Goal: Task Accomplishment & Management: Use online tool/utility

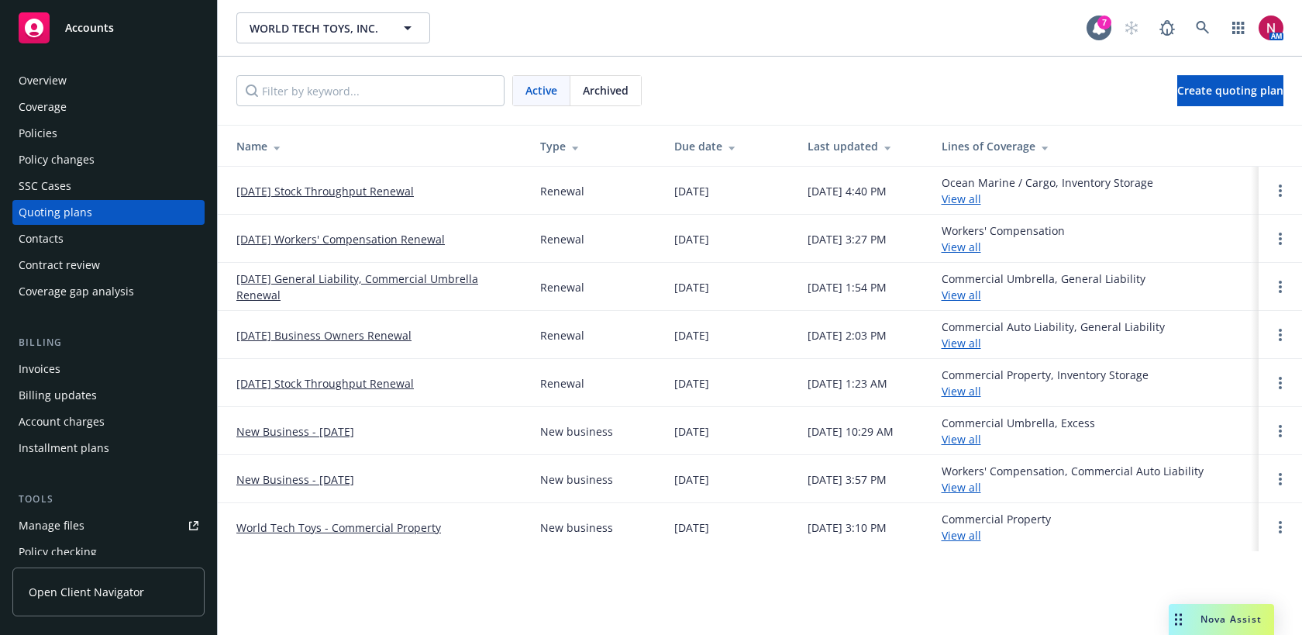
click at [77, 138] on div "Policies" at bounding box center [109, 133] width 180 height 25
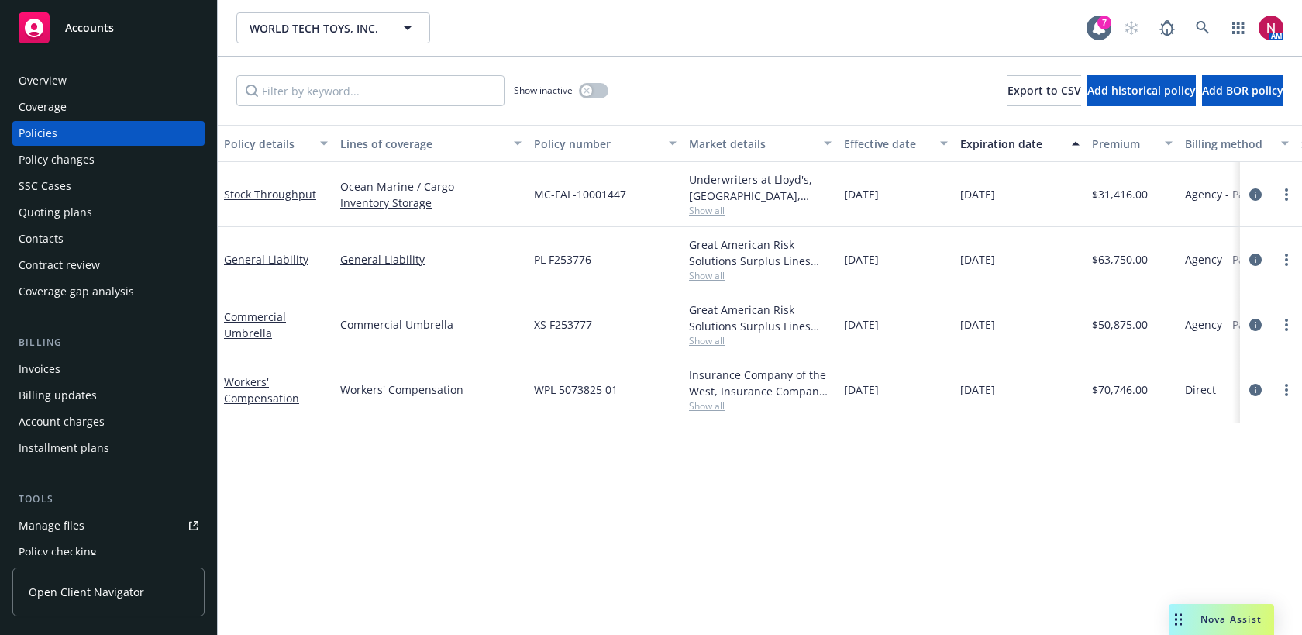
click at [269, 387] on div "Workers' Compensation" at bounding box center [276, 389] width 104 height 33
click at [252, 386] on link "Workers' Compensation" at bounding box center [261, 389] width 75 height 31
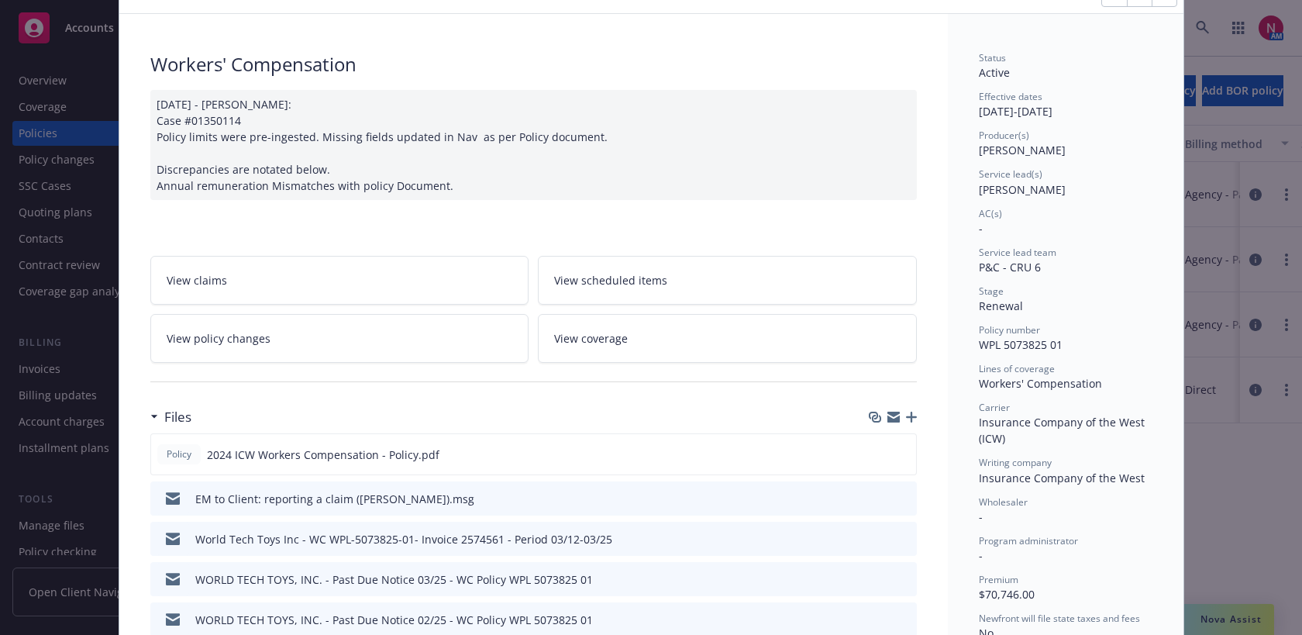
scroll to position [154, 0]
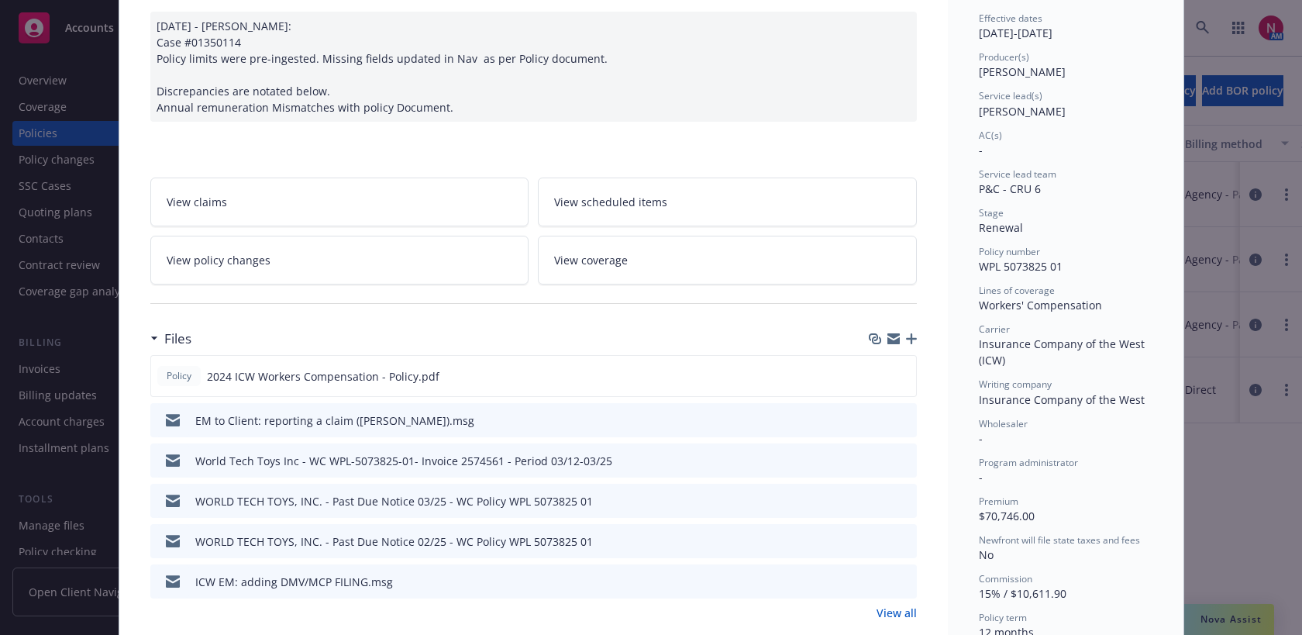
click at [902, 417] on icon "preview file" at bounding box center [902, 419] width 14 height 11
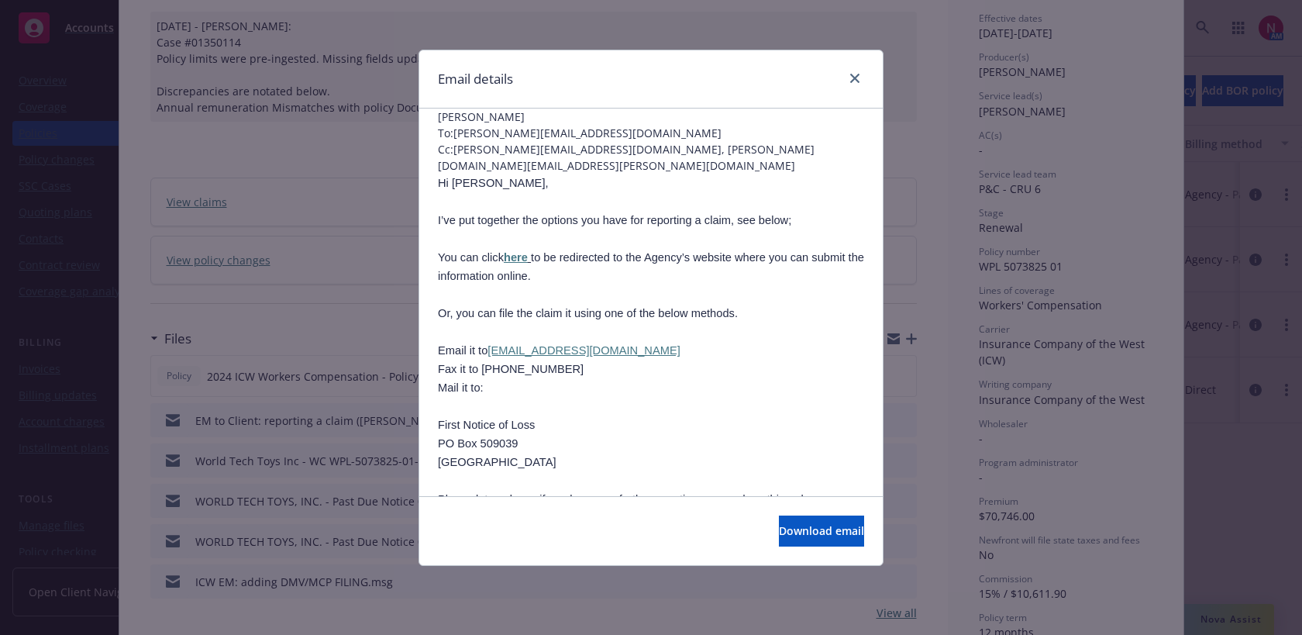
scroll to position [0, 0]
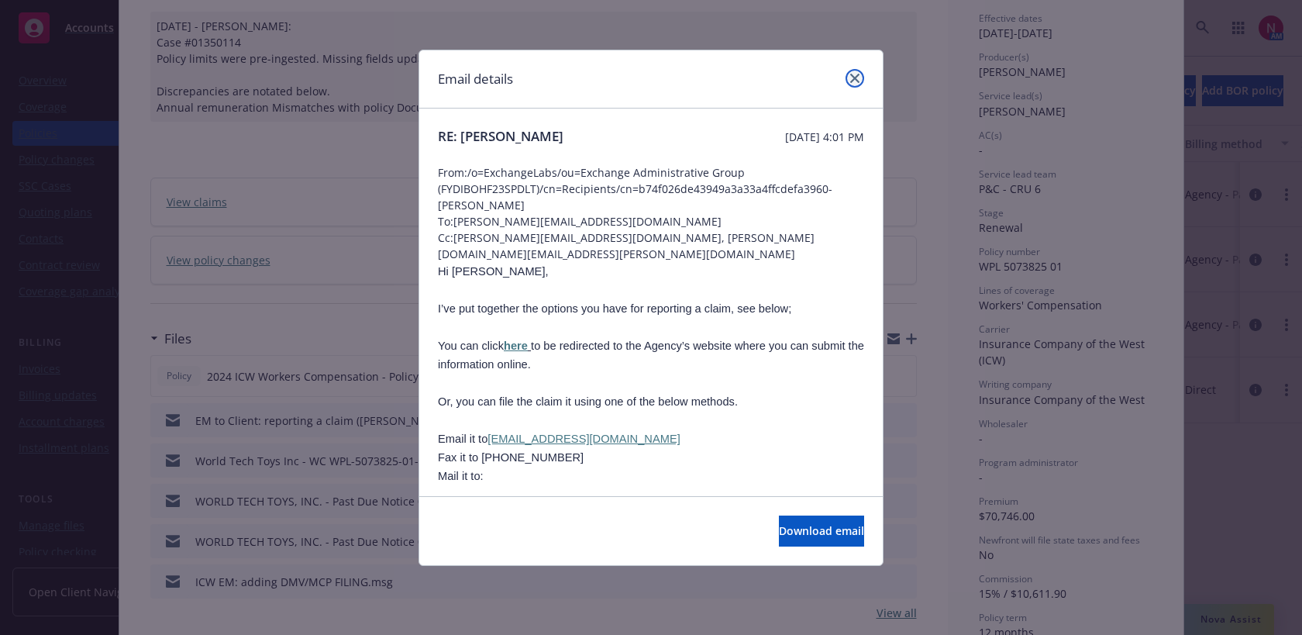
click at [858, 74] on icon "close" at bounding box center [854, 78] width 9 height 9
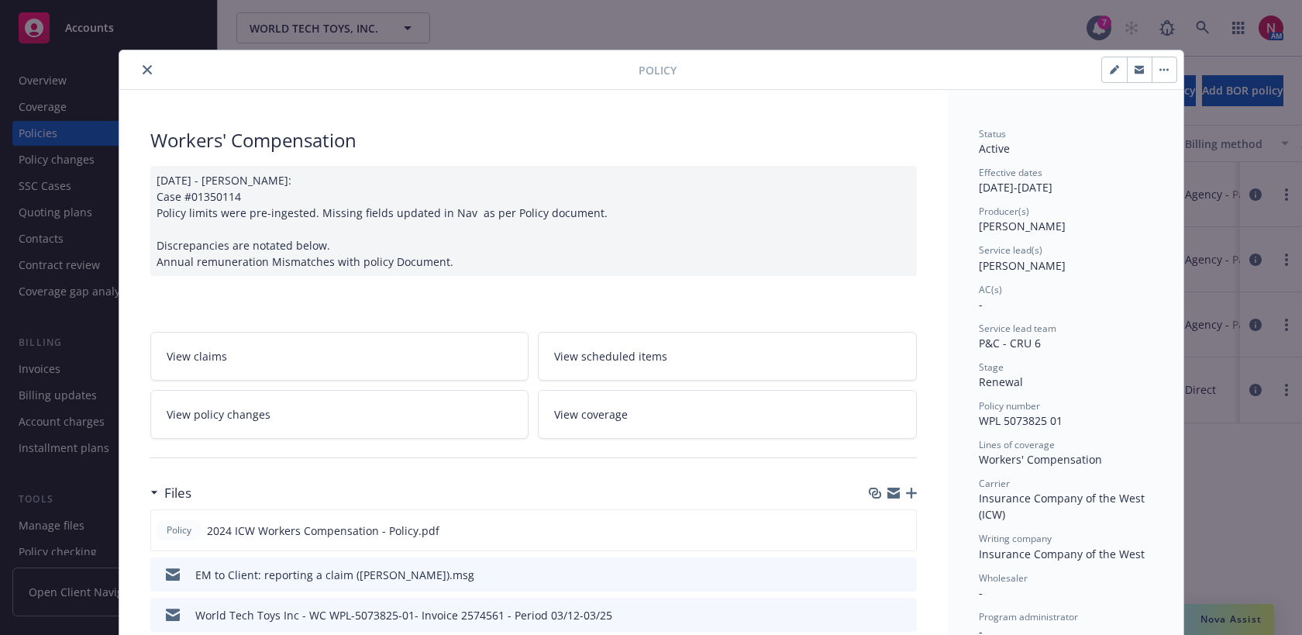
click at [143, 65] on icon "close" at bounding box center [147, 69] width 9 height 9
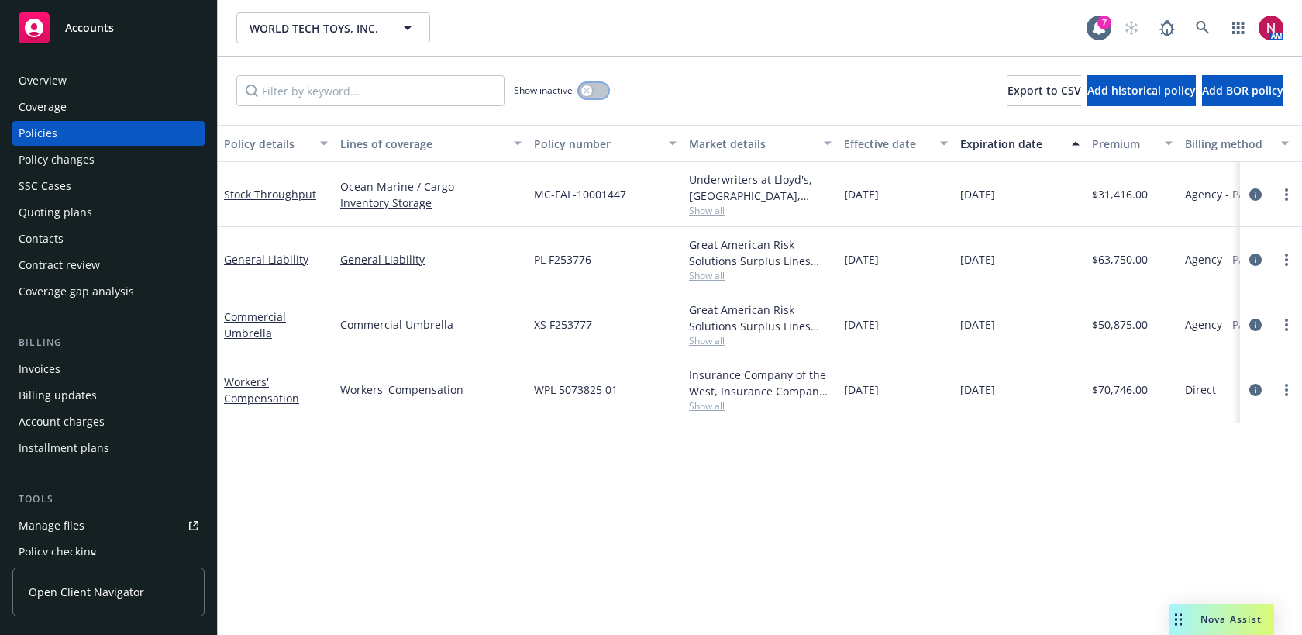
click at [591, 84] on button "button" at bounding box center [593, 90] width 29 height 15
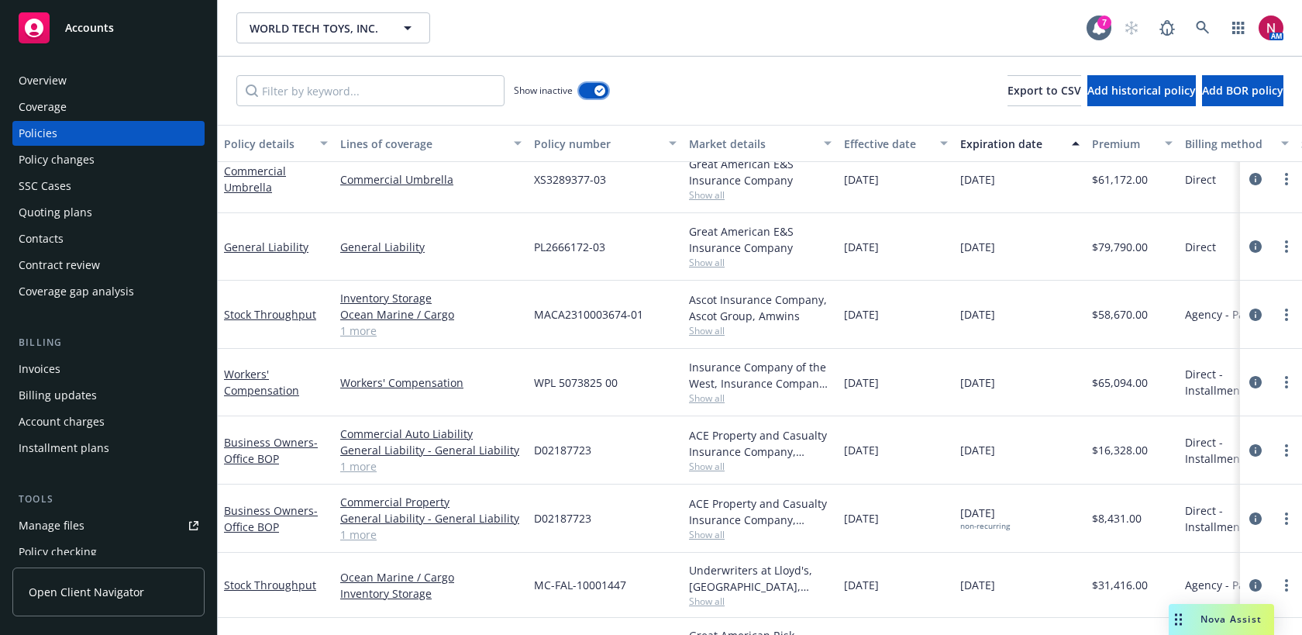
scroll to position [285, 0]
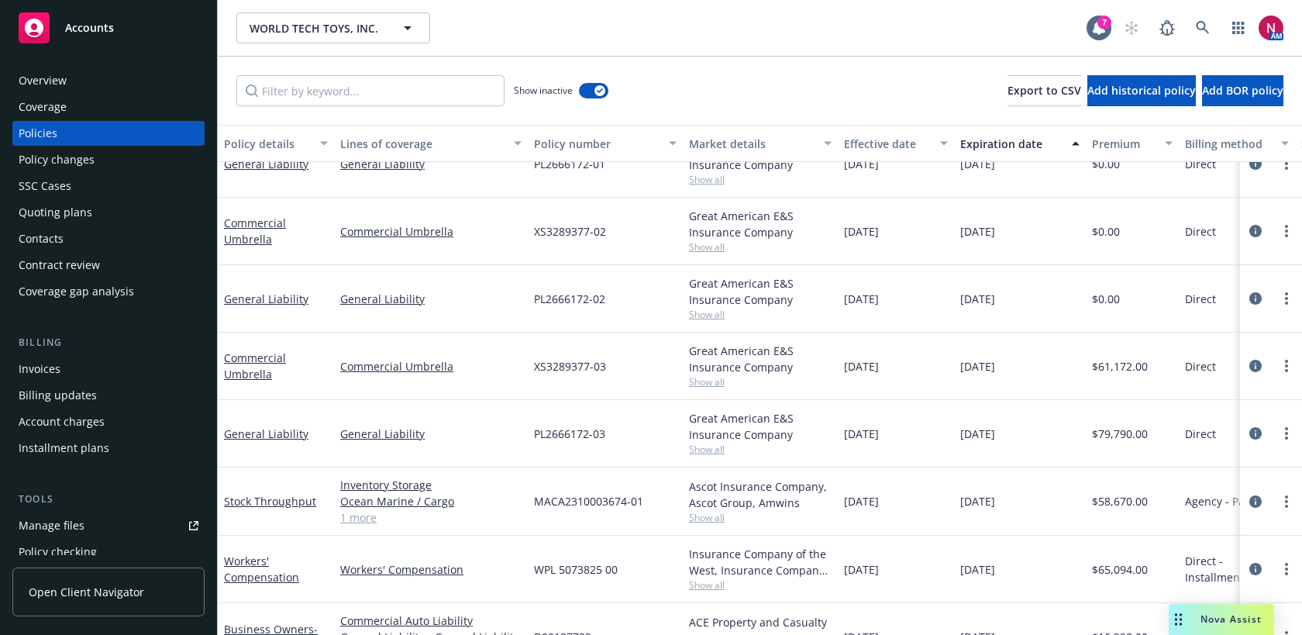
click at [112, 71] on div "Overview" at bounding box center [109, 80] width 180 height 25
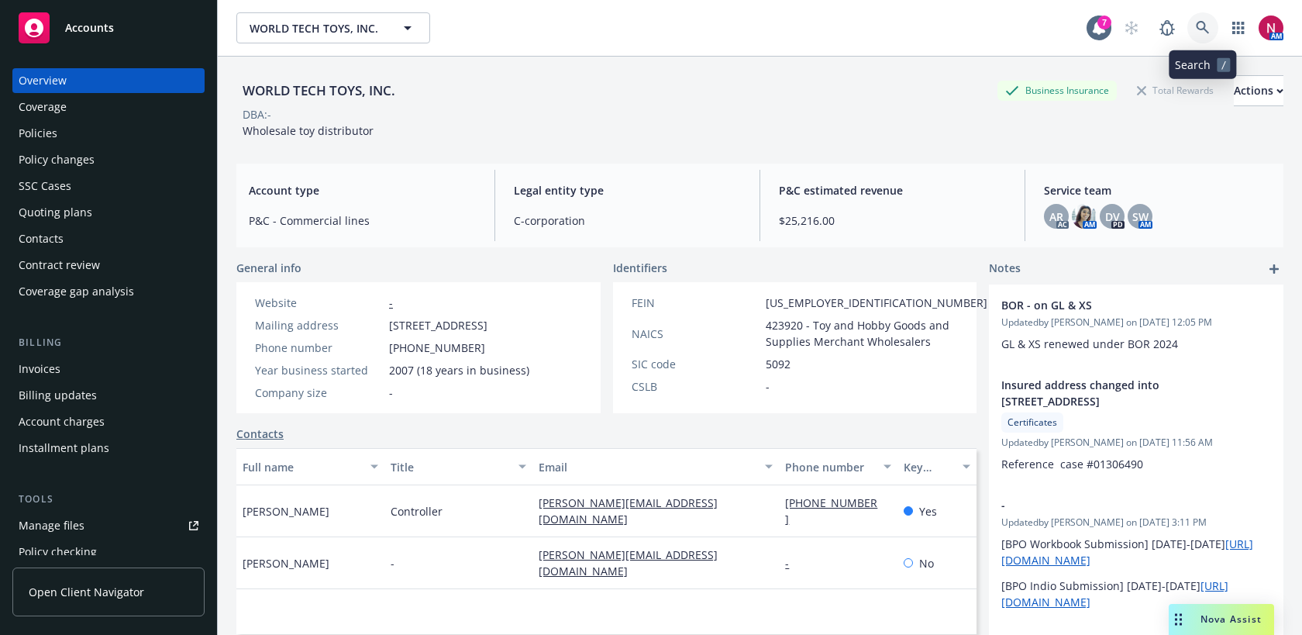
click at [1194, 27] on link at bounding box center [1202, 27] width 31 height 31
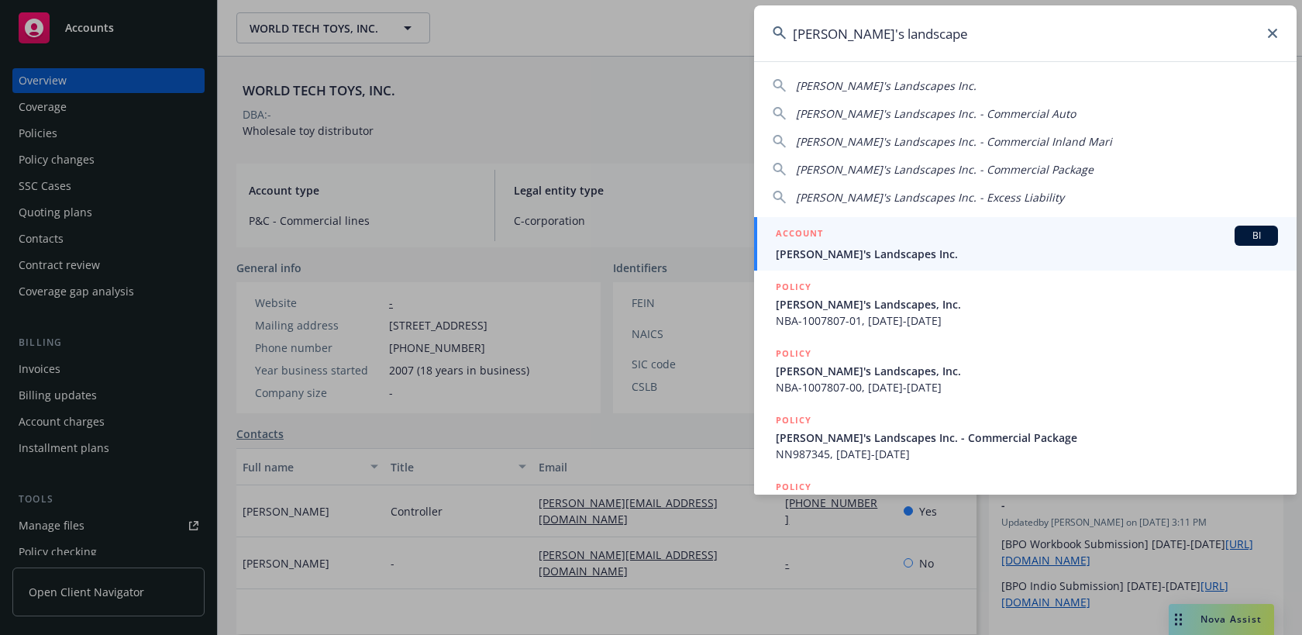
type input "brandon's landscape"
click at [1075, 238] on div "ACCOUNT BI" at bounding box center [1027, 235] width 502 height 20
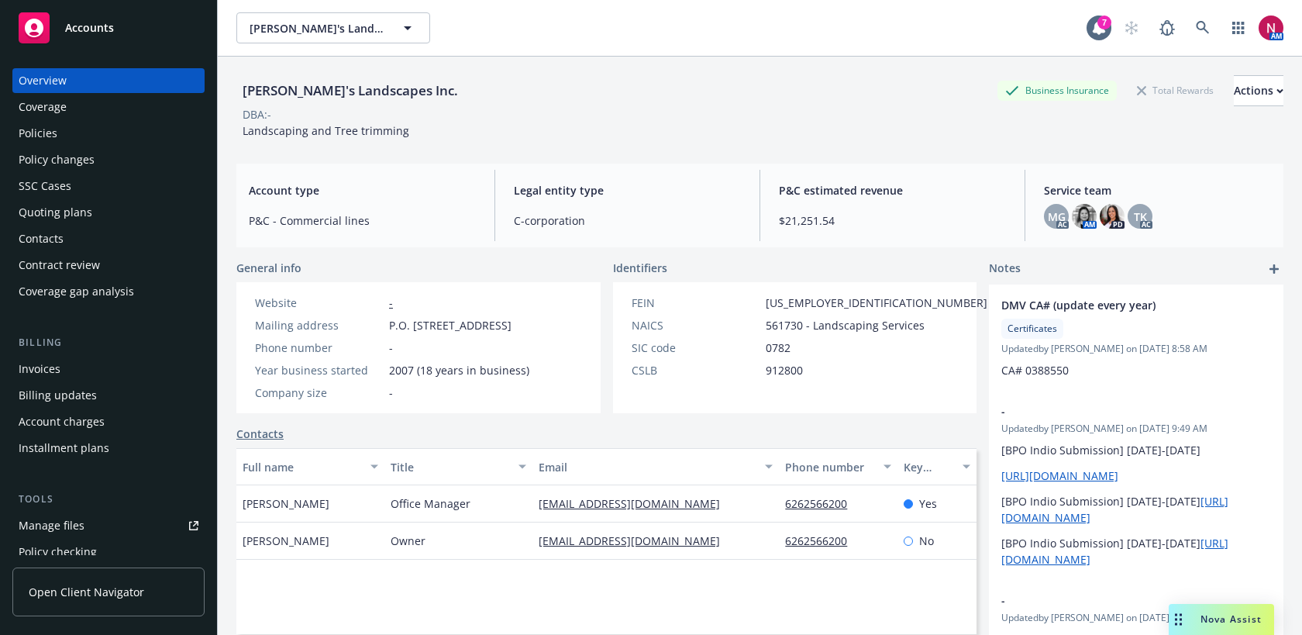
click at [95, 132] on div "Policies" at bounding box center [109, 133] width 180 height 25
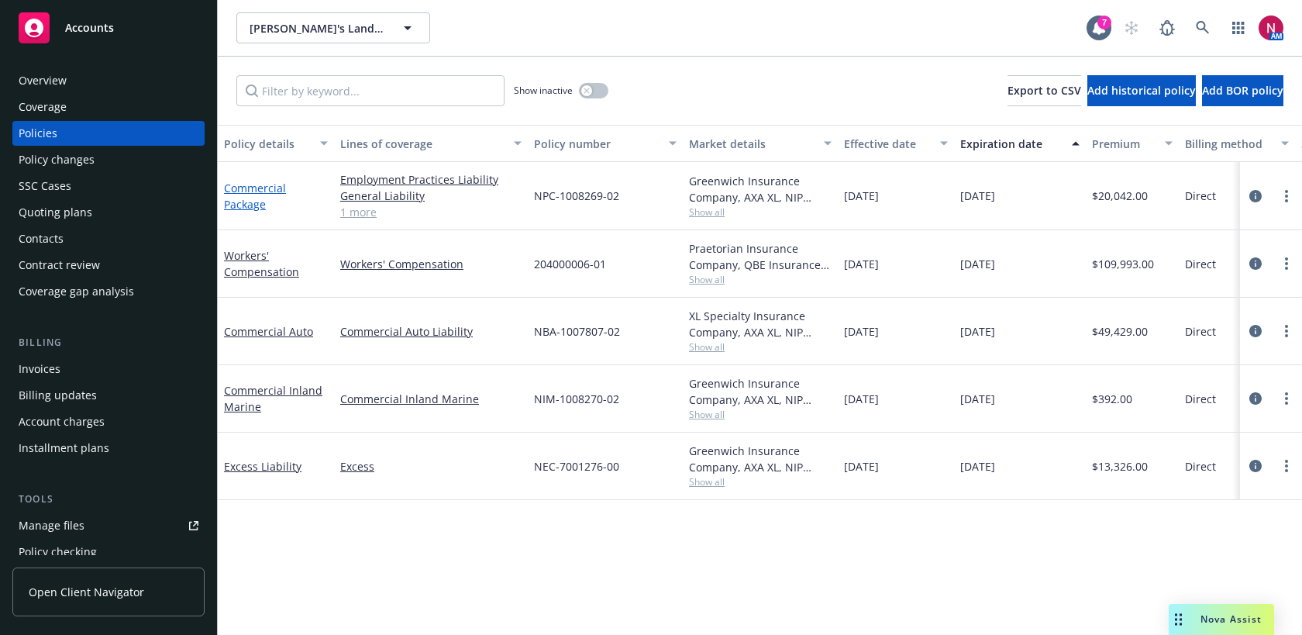
click at [252, 207] on link "Commercial Package" at bounding box center [255, 196] width 62 height 31
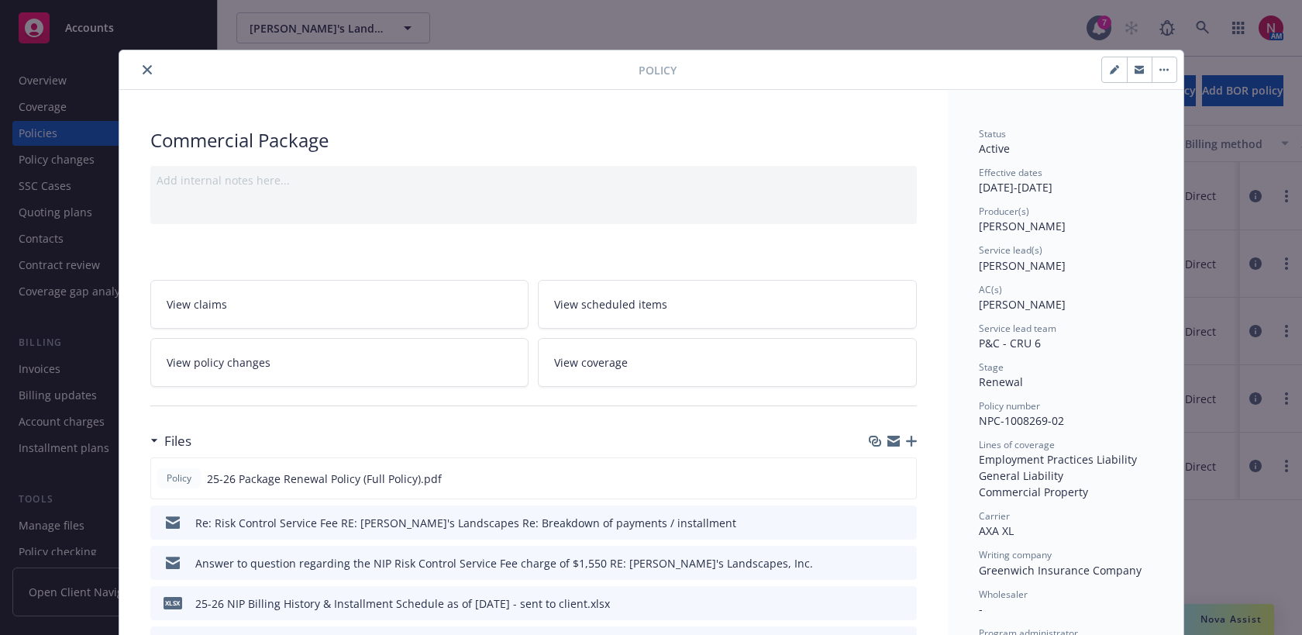
click at [145, 74] on button "close" at bounding box center [147, 69] width 19 height 19
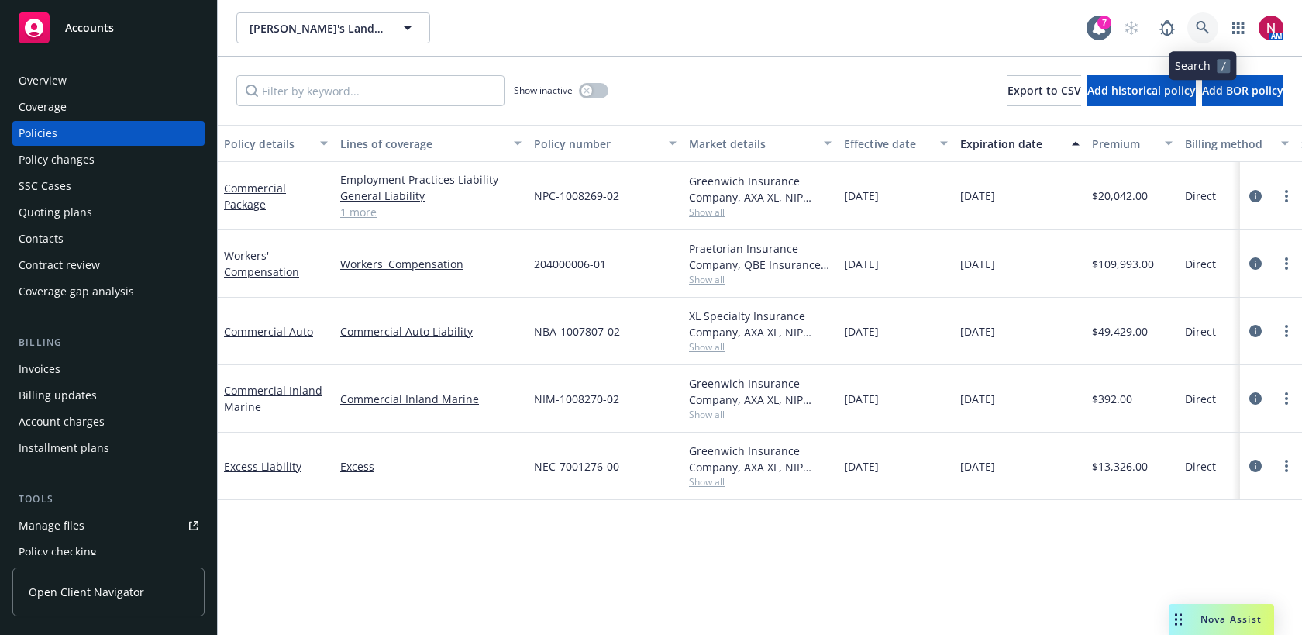
click at [1204, 29] on icon at bounding box center [1202, 27] width 13 height 13
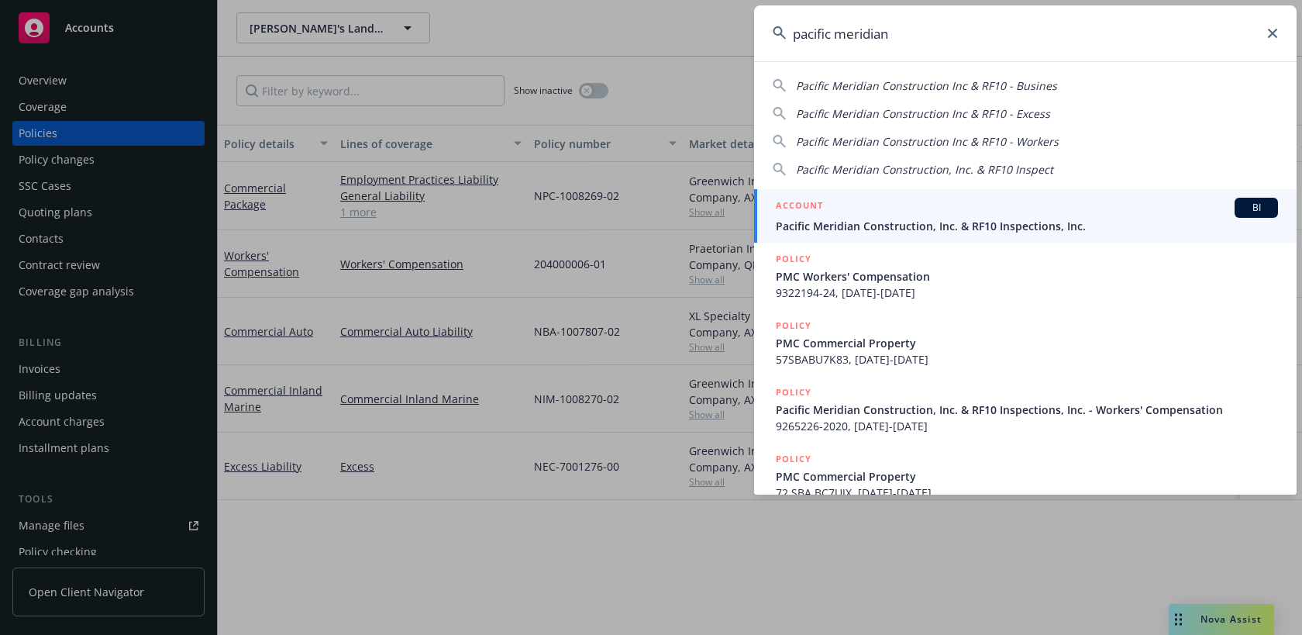
type input "pacific meridian"
click at [1051, 218] on span "Pacific Meridian Construction, Inc. & RF10 Inspections, Inc." at bounding box center [1027, 226] width 502 height 16
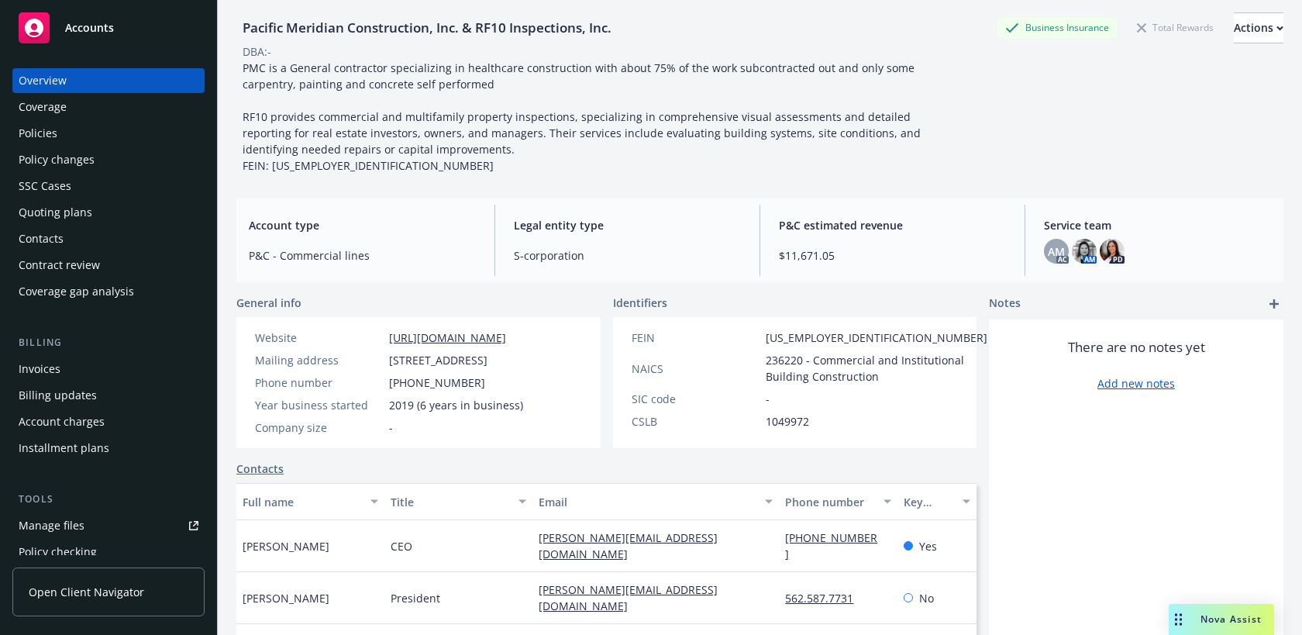
scroll to position [145, 0]
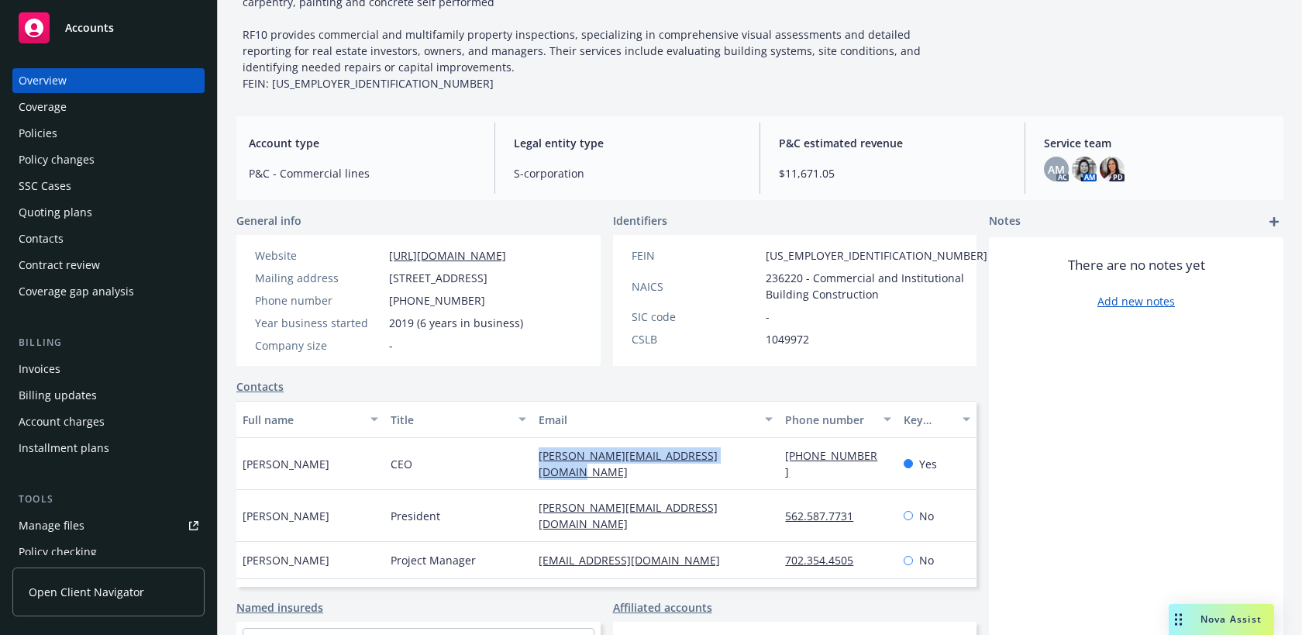
drag, startPoint x: 746, startPoint y: 471, endPoint x: 534, endPoint y: 470, distance: 212.3
click at [534, 470] on div "roy@pacificmeridianconstruction.com" at bounding box center [655, 464] width 246 height 52
copy link "roy@pacificmeridianconstruction.com"
click at [59, 212] on div "Quoting plans" at bounding box center [56, 212] width 74 height 25
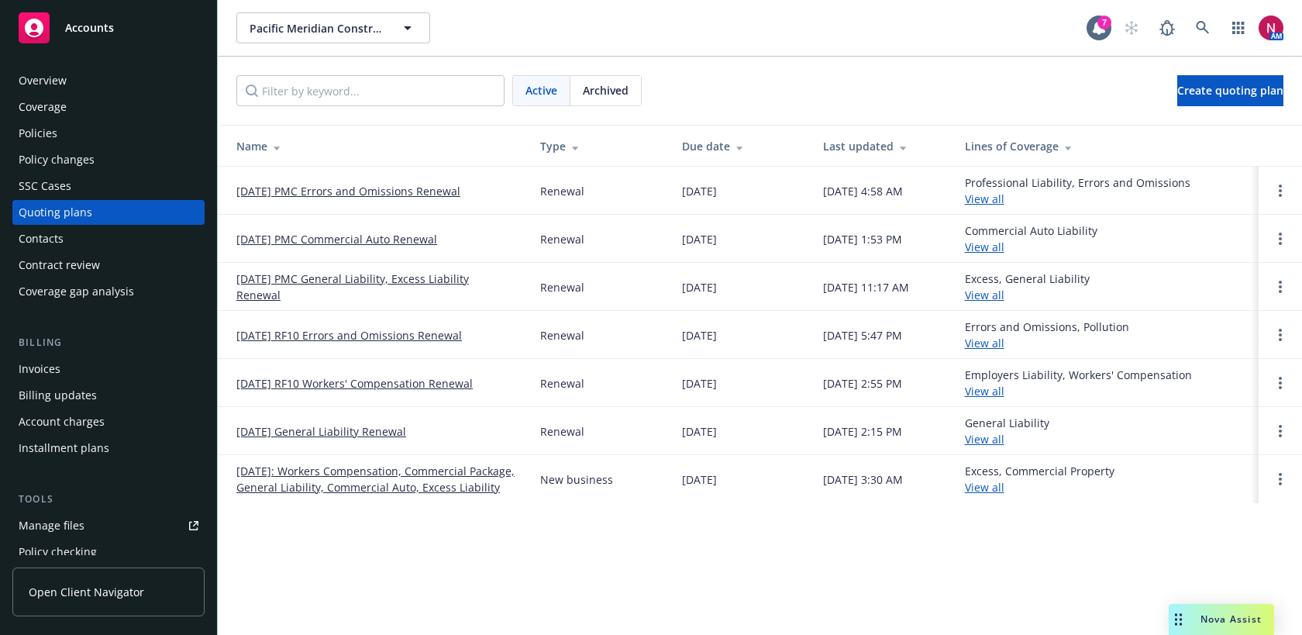
click at [50, 129] on div "Policies" at bounding box center [38, 133] width 39 height 25
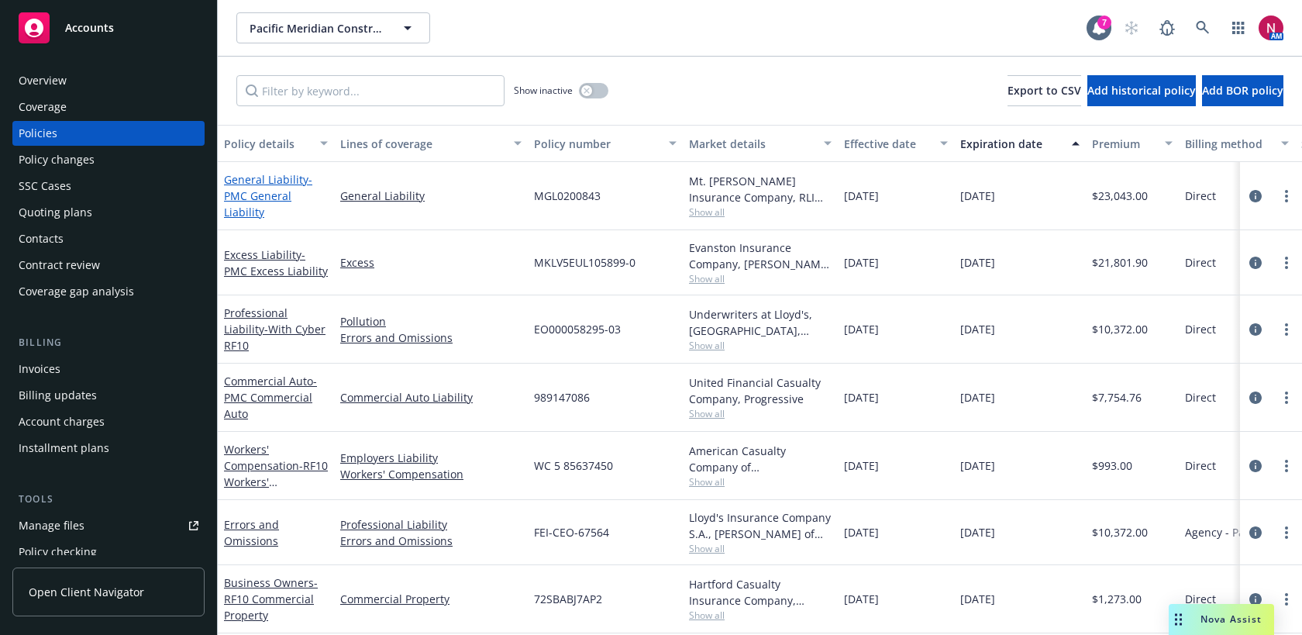
click at [267, 198] on span "- PMC General Liability" at bounding box center [268, 195] width 88 height 47
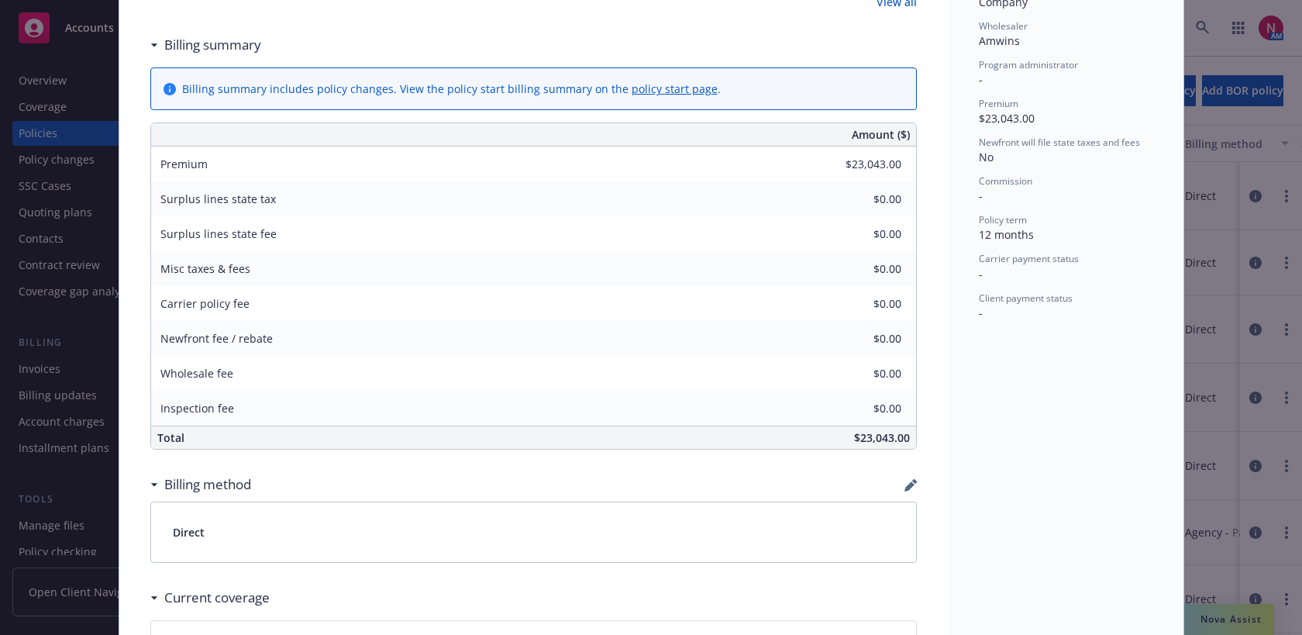
scroll to position [594, 0]
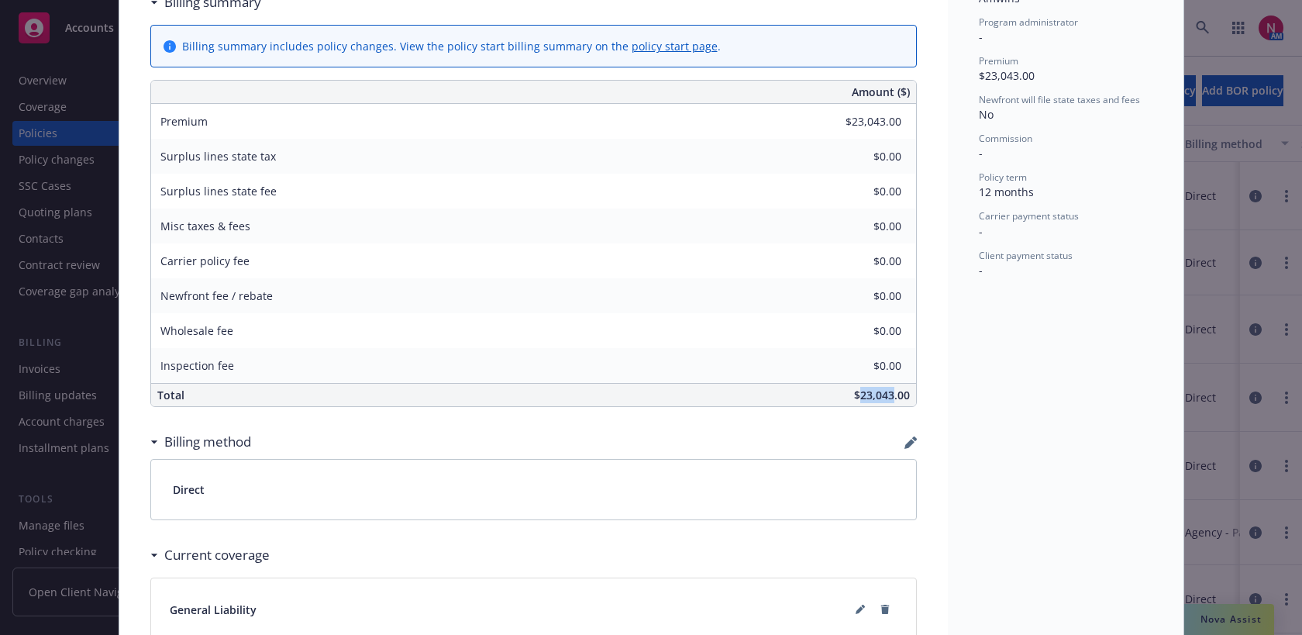
drag, startPoint x: 862, startPoint y: 397, endPoint x: 892, endPoint y: 397, distance: 29.4
click at [892, 397] on span "$23,043.00" at bounding box center [882, 394] width 56 height 15
copy span "23,043"
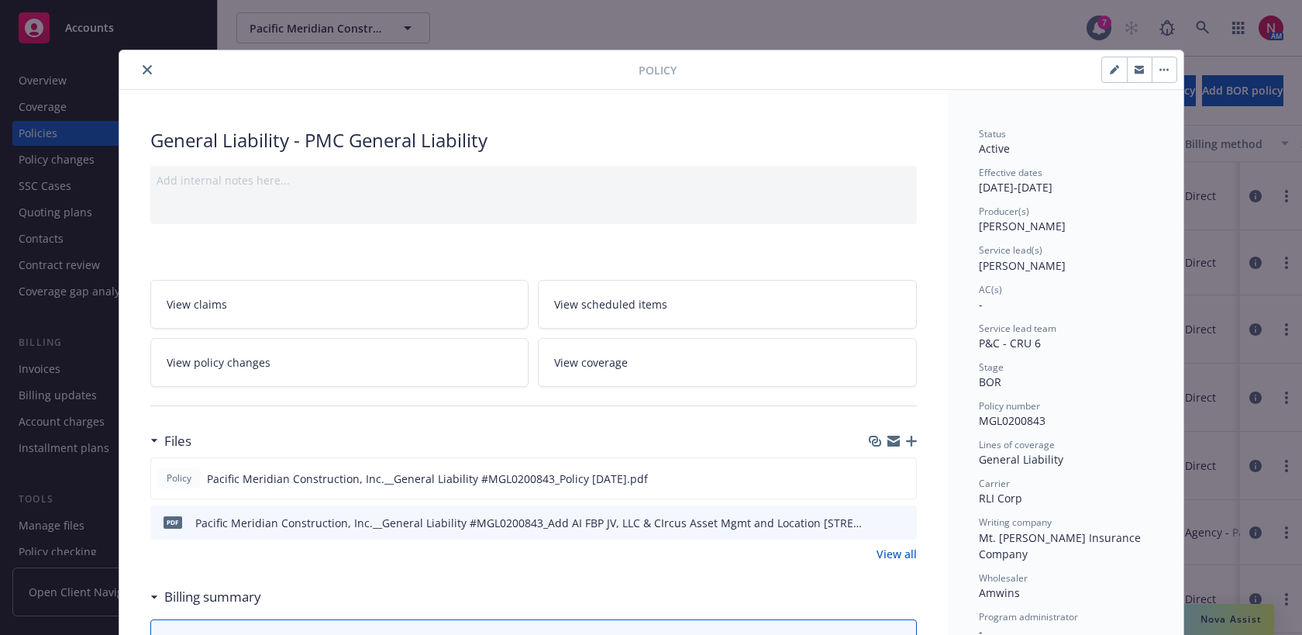
click at [148, 73] on icon "close" at bounding box center [147, 69] width 9 height 9
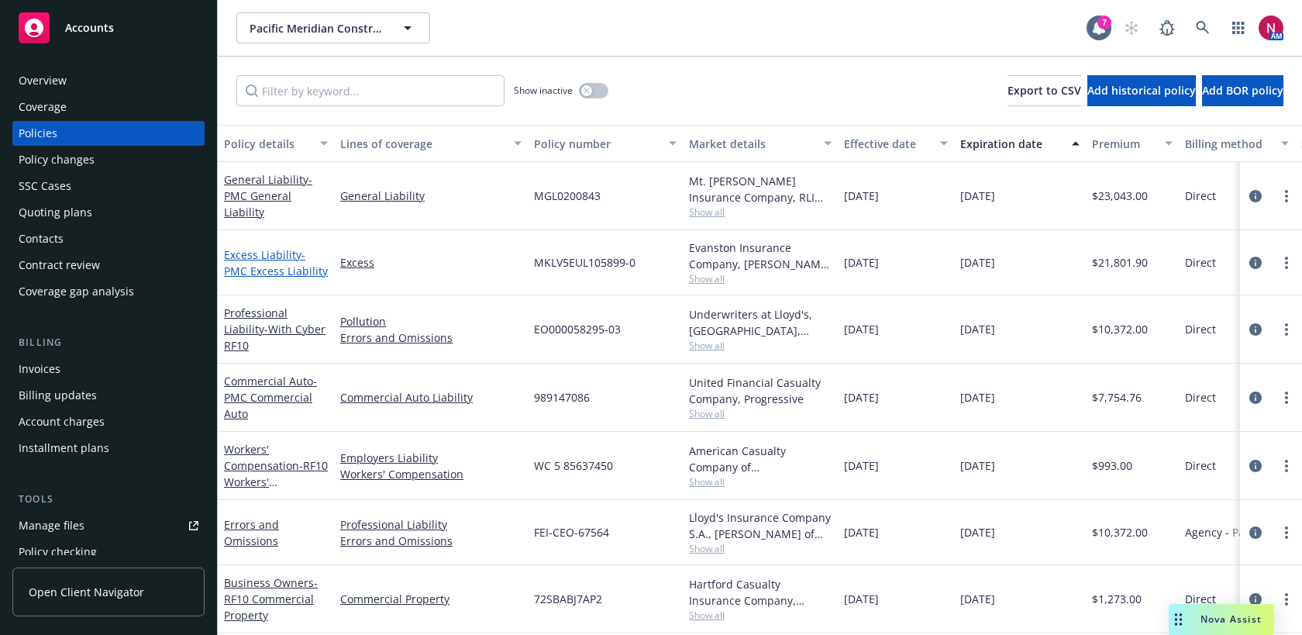
click at [264, 276] on span "- PMC Excess Liability" at bounding box center [276, 262] width 104 height 31
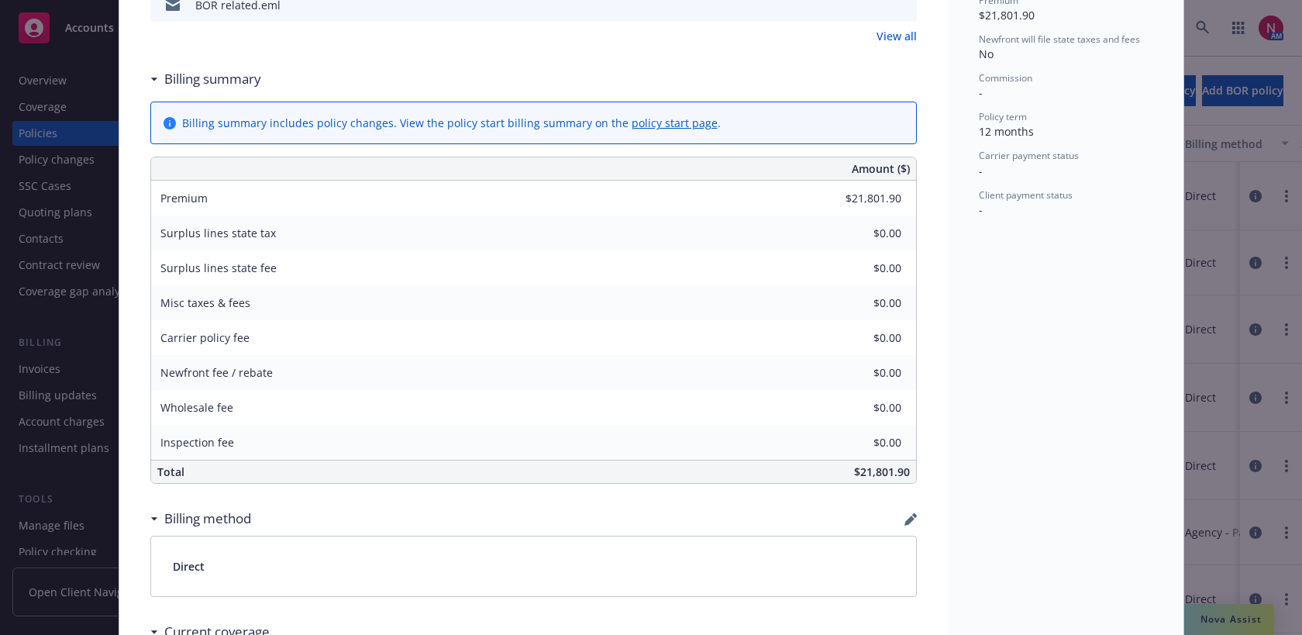
scroll to position [654, 0]
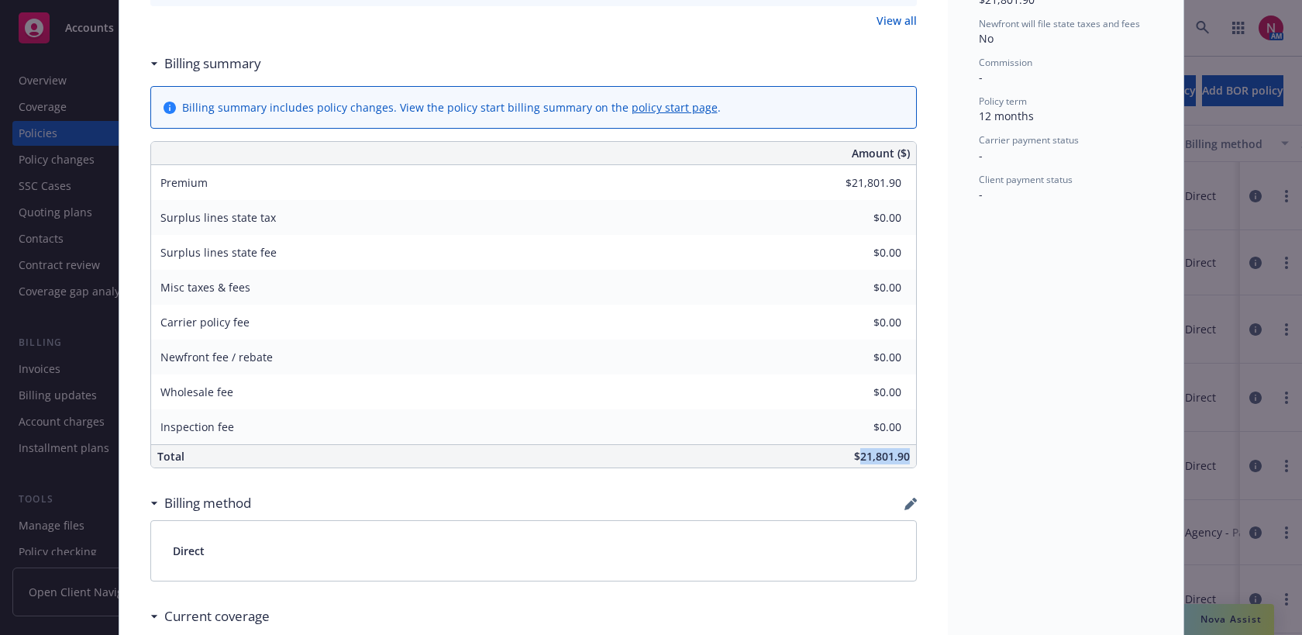
drag, startPoint x: 861, startPoint y: 459, endPoint x: 909, endPoint y: 456, distance: 48.1
click at [909, 456] on div "$21,801.90" at bounding box center [650, 456] width 532 height 22
copy span "21,801.90"
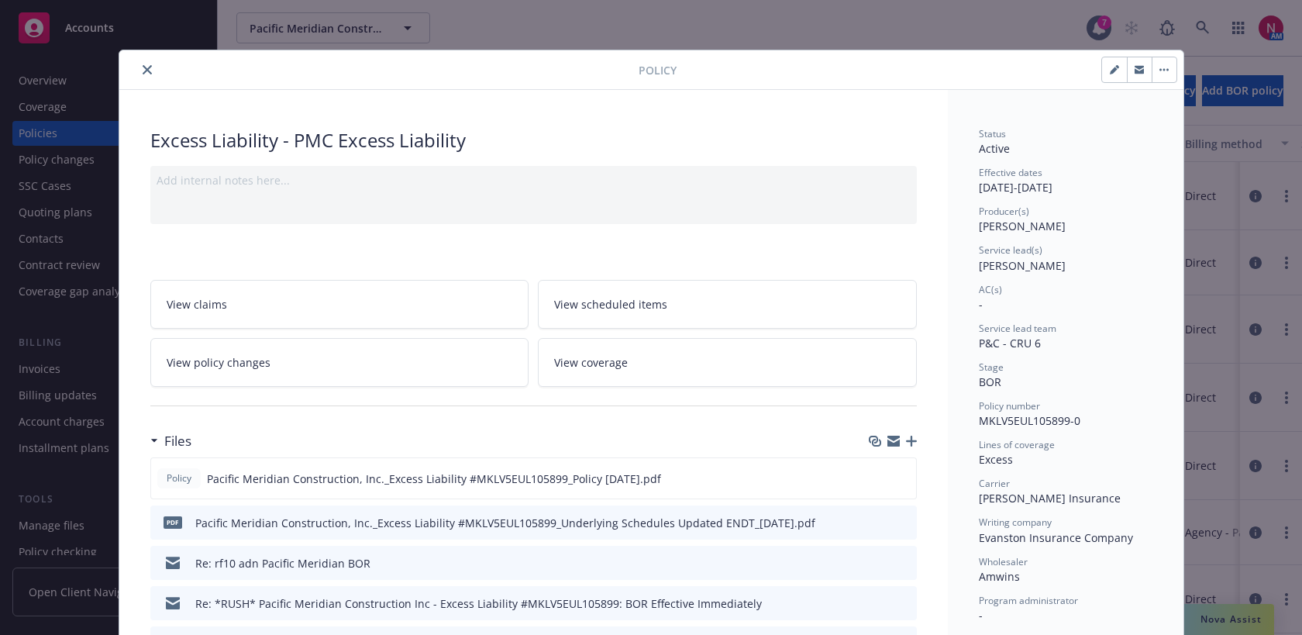
click at [142, 61] on div at bounding box center [382, 69] width 513 height 19
click at [144, 66] on icon "close" at bounding box center [147, 69] width 9 height 9
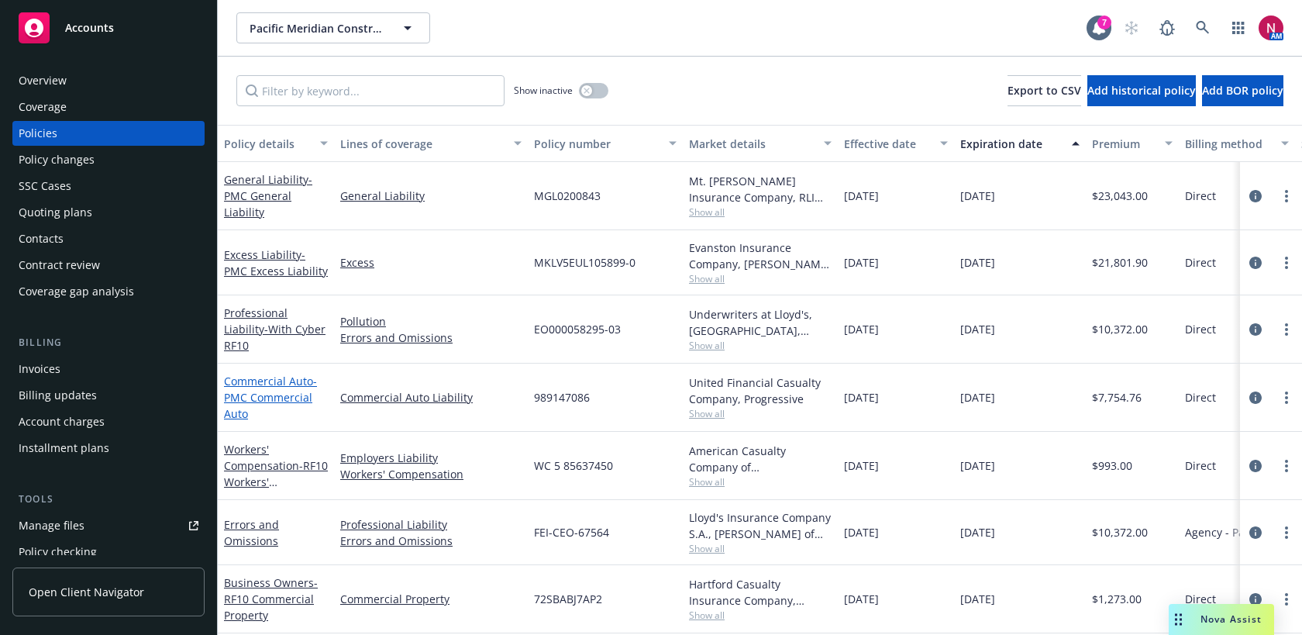
click at [271, 391] on span "- PMC Commercial Auto" at bounding box center [270, 396] width 93 height 47
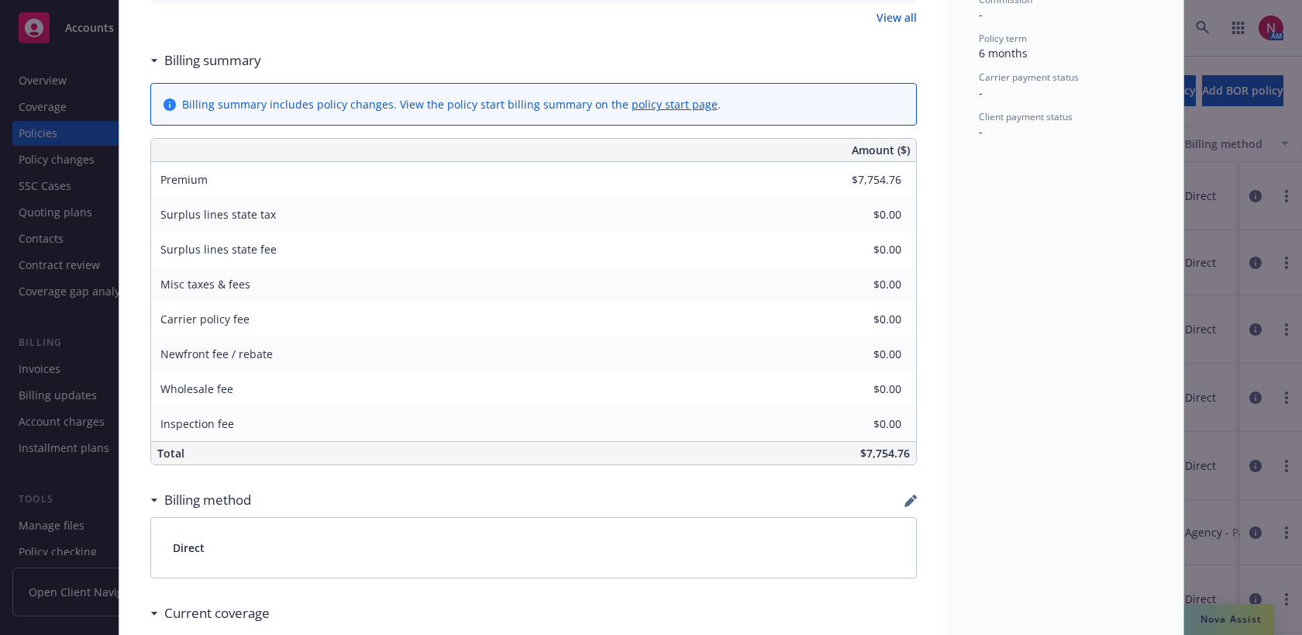
scroll to position [748, 0]
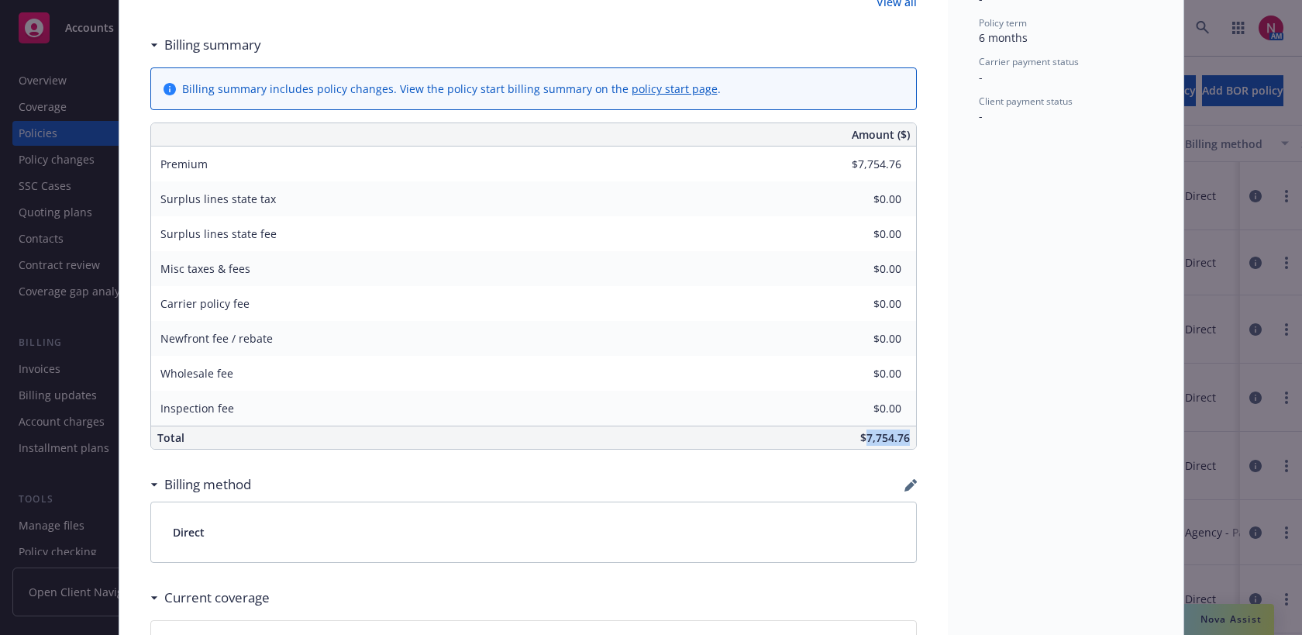
drag, startPoint x: 868, startPoint y: 438, endPoint x: 914, endPoint y: 439, distance: 45.7
click at [914, 439] on div "$7,754.76" at bounding box center [650, 437] width 532 height 22
copy span "7,754.76"
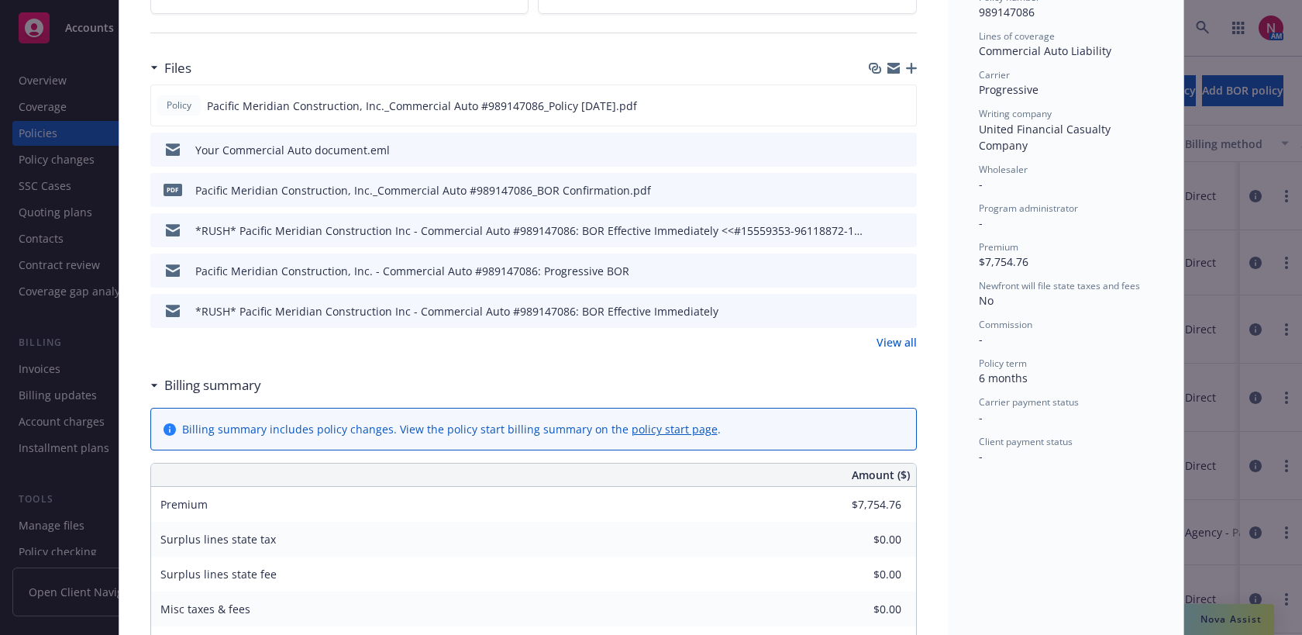
scroll to position [0, 0]
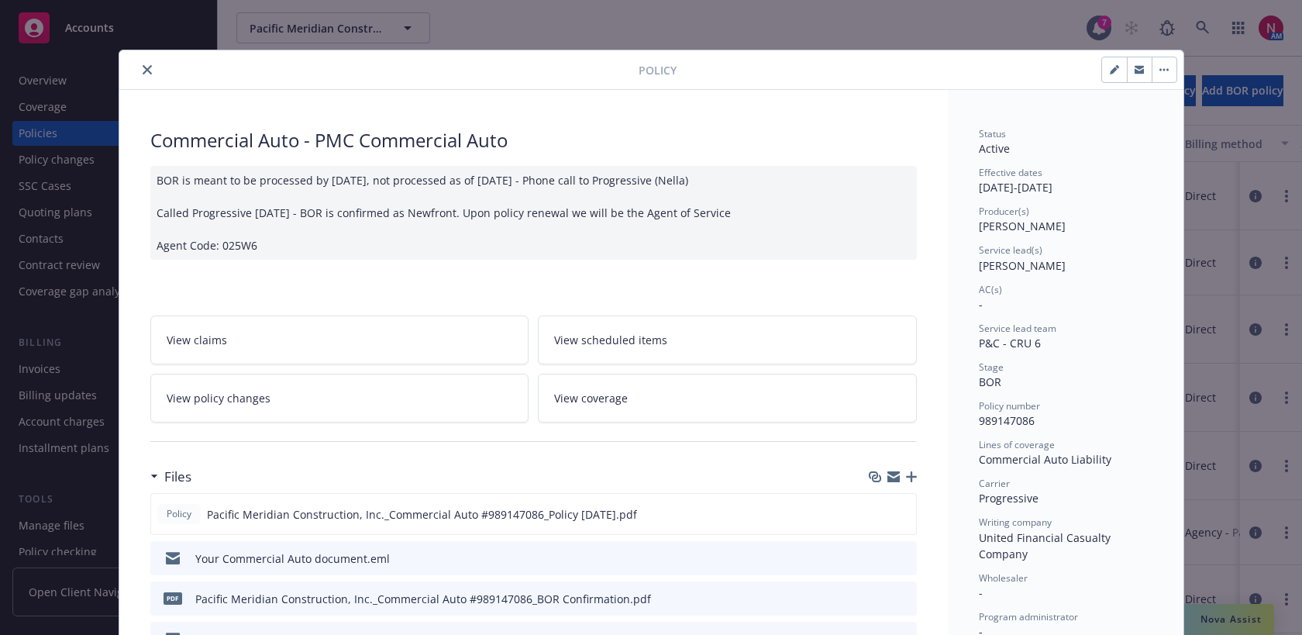
click at [150, 60] on div at bounding box center [382, 69] width 513 height 19
click at [144, 72] on icon "close" at bounding box center [147, 69] width 9 height 9
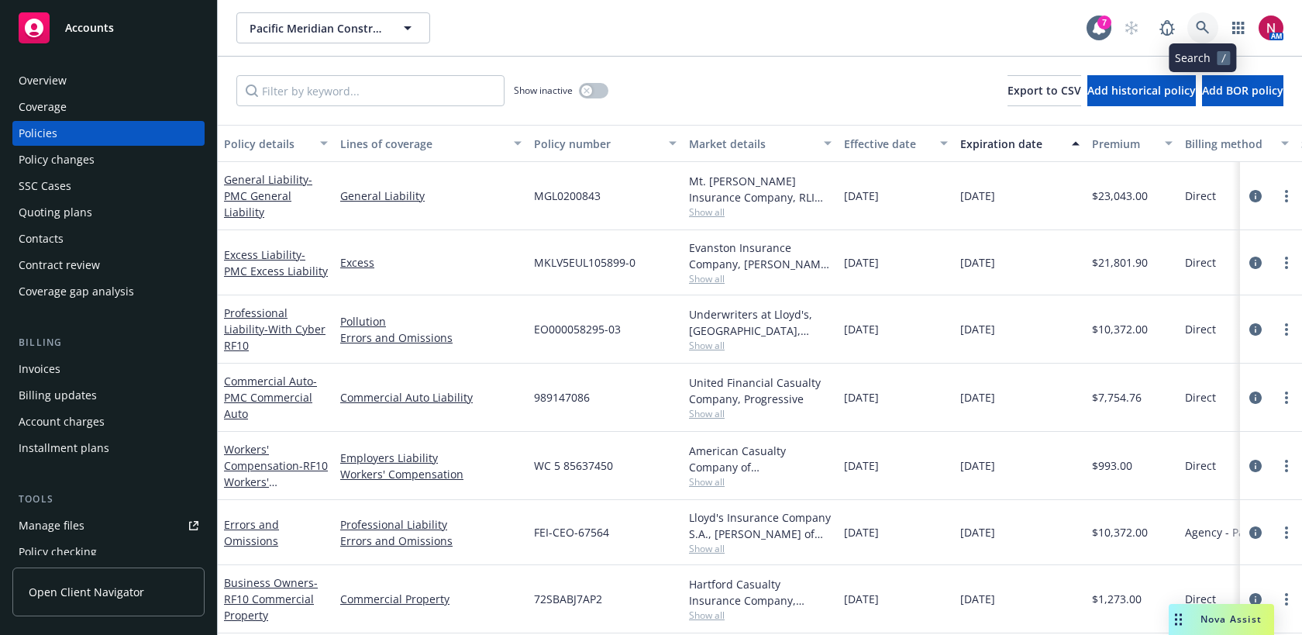
click at [1192, 29] on link at bounding box center [1202, 27] width 31 height 31
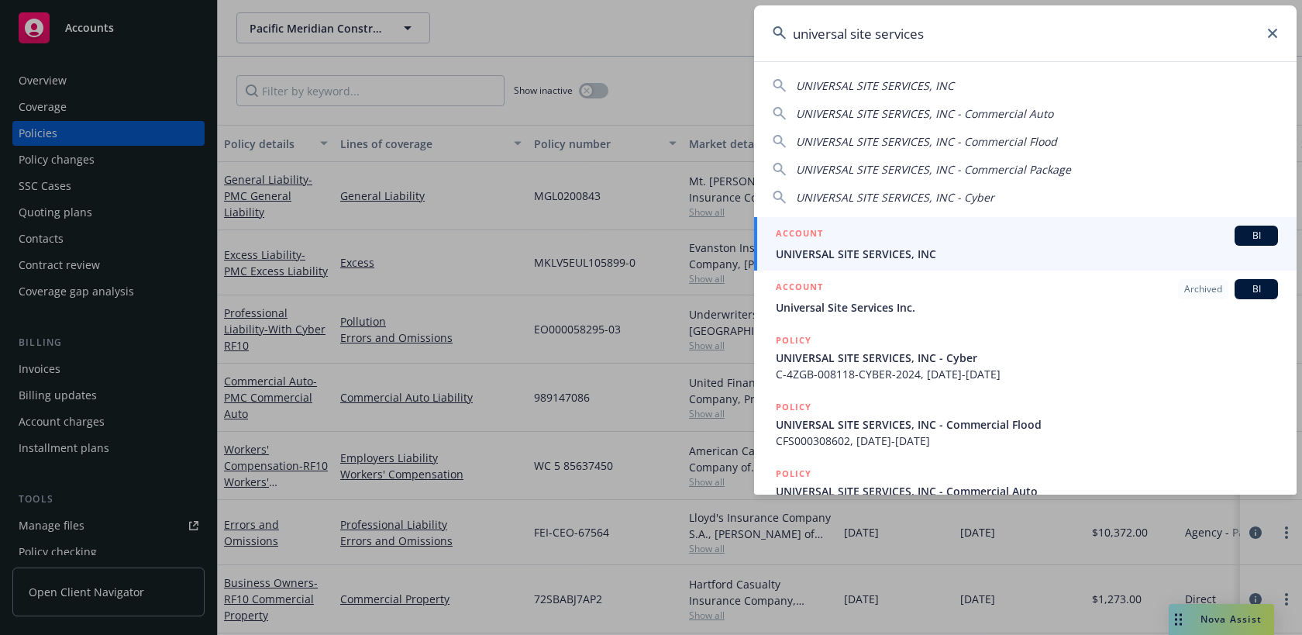
type input "universal site services"
click at [982, 243] on div "ACCOUNT BI" at bounding box center [1027, 235] width 502 height 20
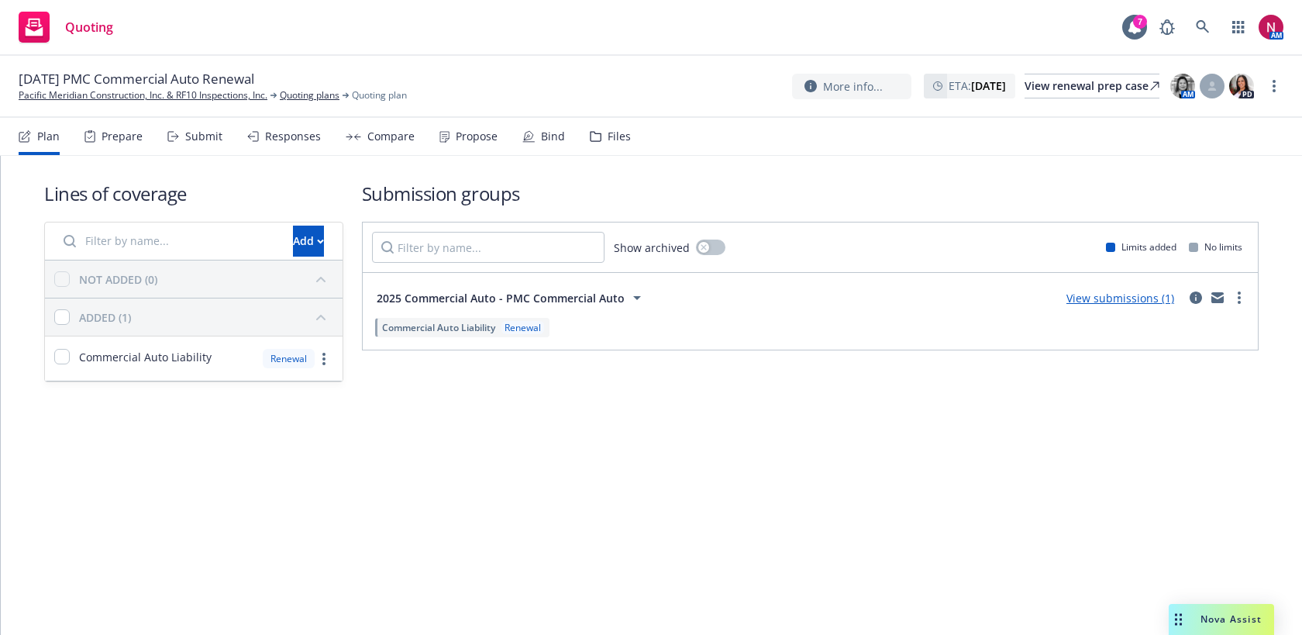
click at [594, 132] on icon at bounding box center [596, 136] width 12 height 11
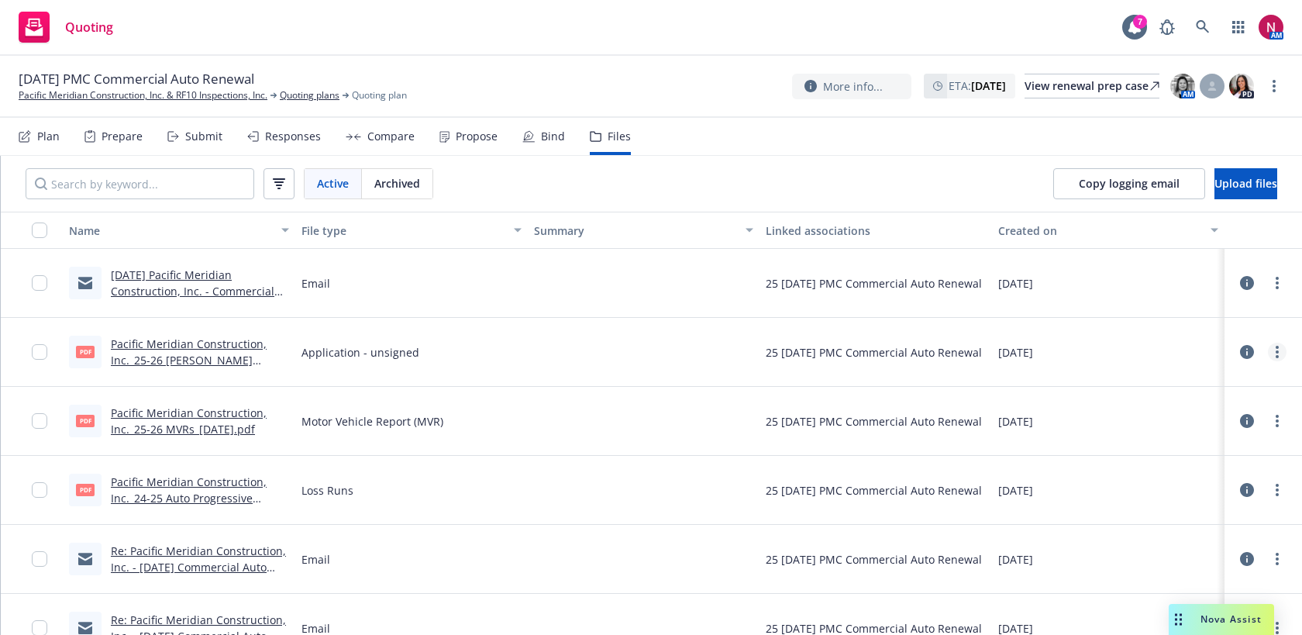
click at [1281, 348] on link "more" at bounding box center [1277, 351] width 19 height 19
click at [1225, 411] on link "Download" at bounding box center [1208, 414] width 154 height 31
click at [1279, 422] on link "more" at bounding box center [1277, 420] width 19 height 19
click at [1207, 478] on link "Download" at bounding box center [1208, 483] width 154 height 31
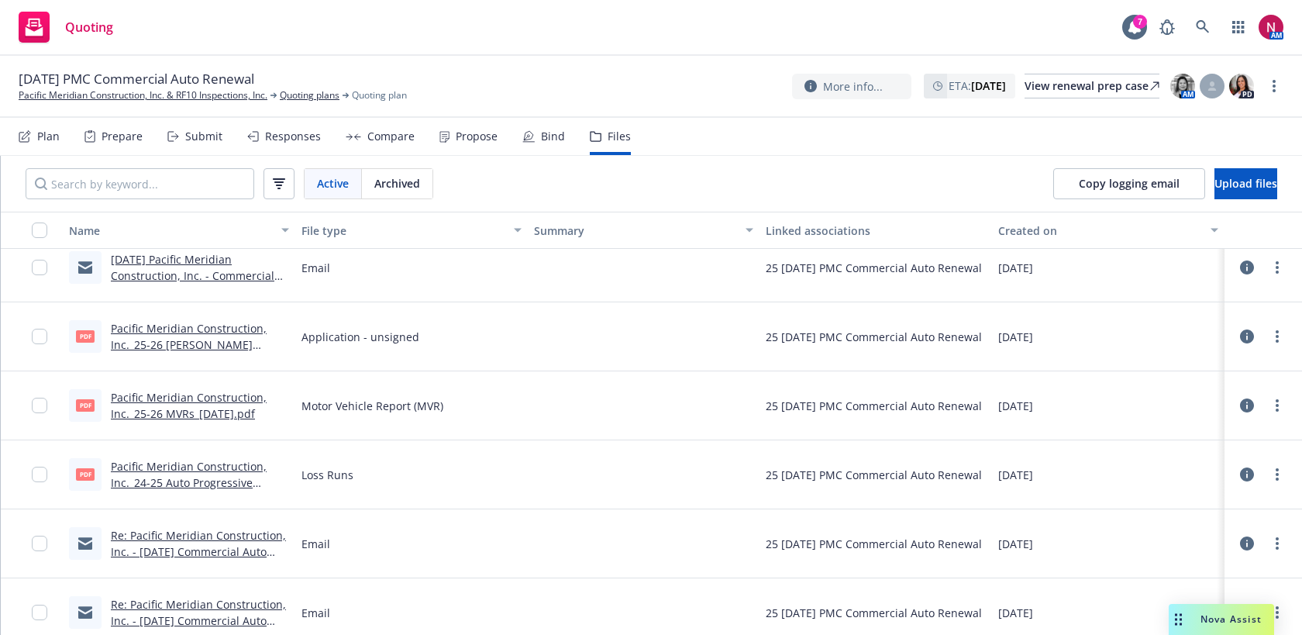
scroll to position [17, 0]
click at [1279, 466] on link "more" at bounding box center [1277, 472] width 19 height 19
click at [1202, 536] on link "Download" at bounding box center [1208, 535] width 154 height 31
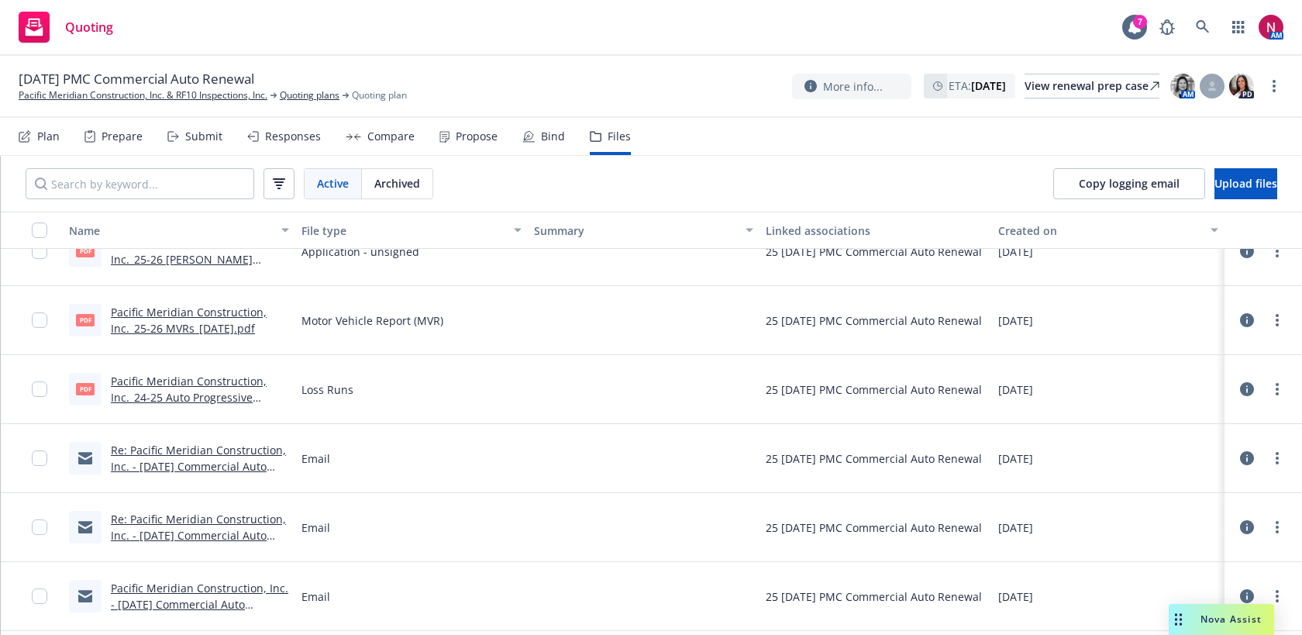
scroll to position [165, 0]
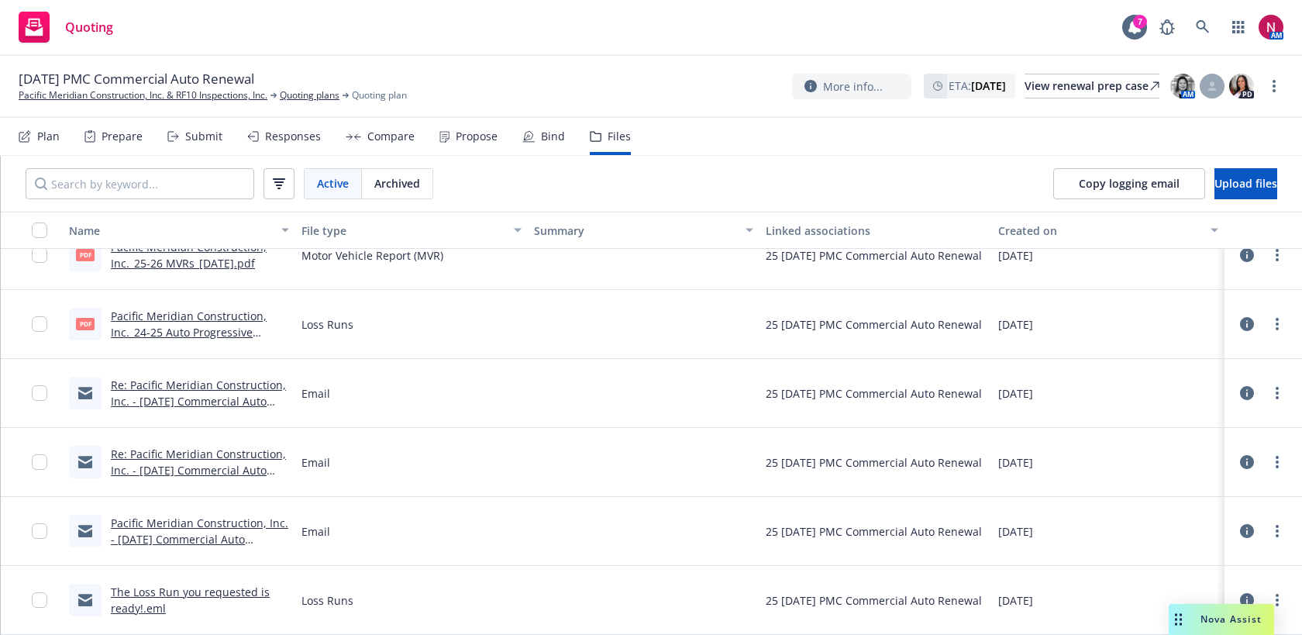
click at [204, 138] on div "Submit" at bounding box center [203, 136] width 37 height 12
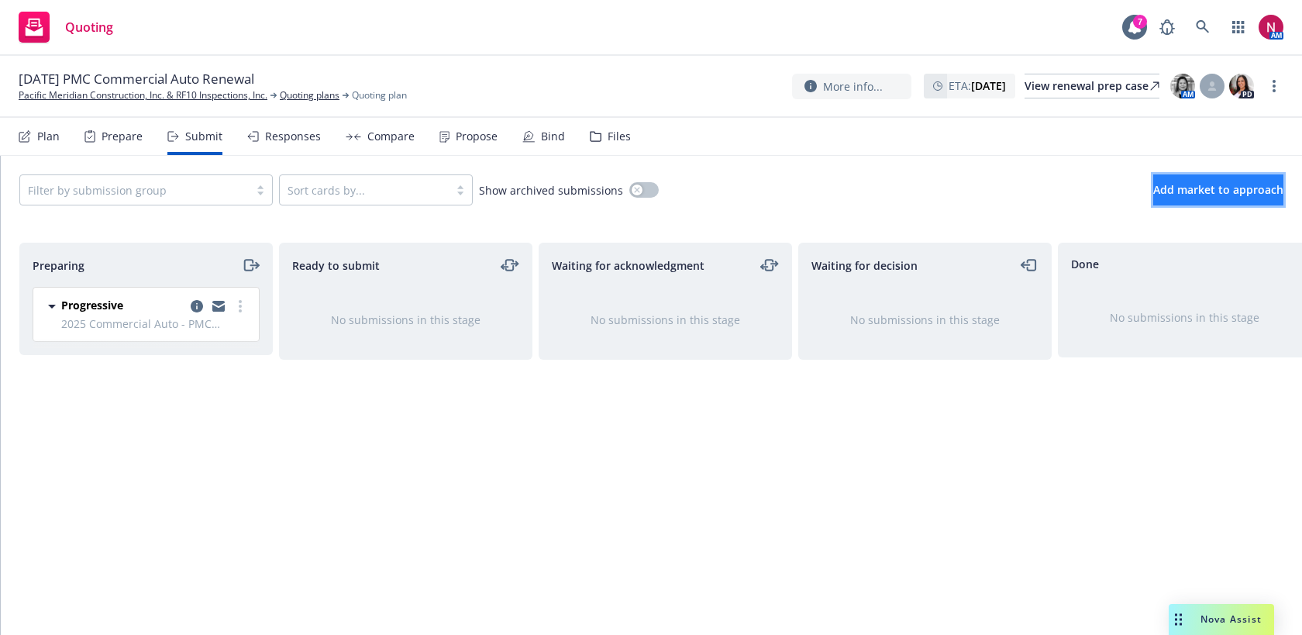
click at [1174, 188] on span "Add market to approach" at bounding box center [1218, 189] width 130 height 15
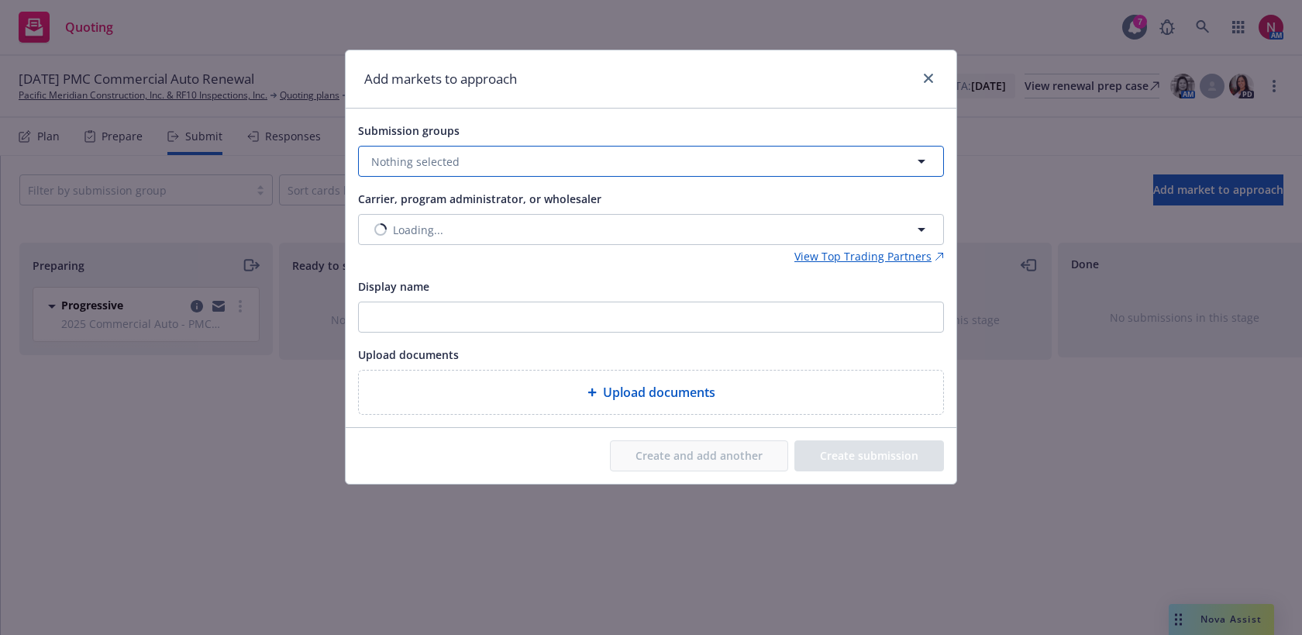
click at [503, 158] on button "Nothing selected" at bounding box center [651, 161] width 586 height 31
click at [378, 238] on input "checkbox" at bounding box center [382, 238] width 15 height 15
checkbox input "true"
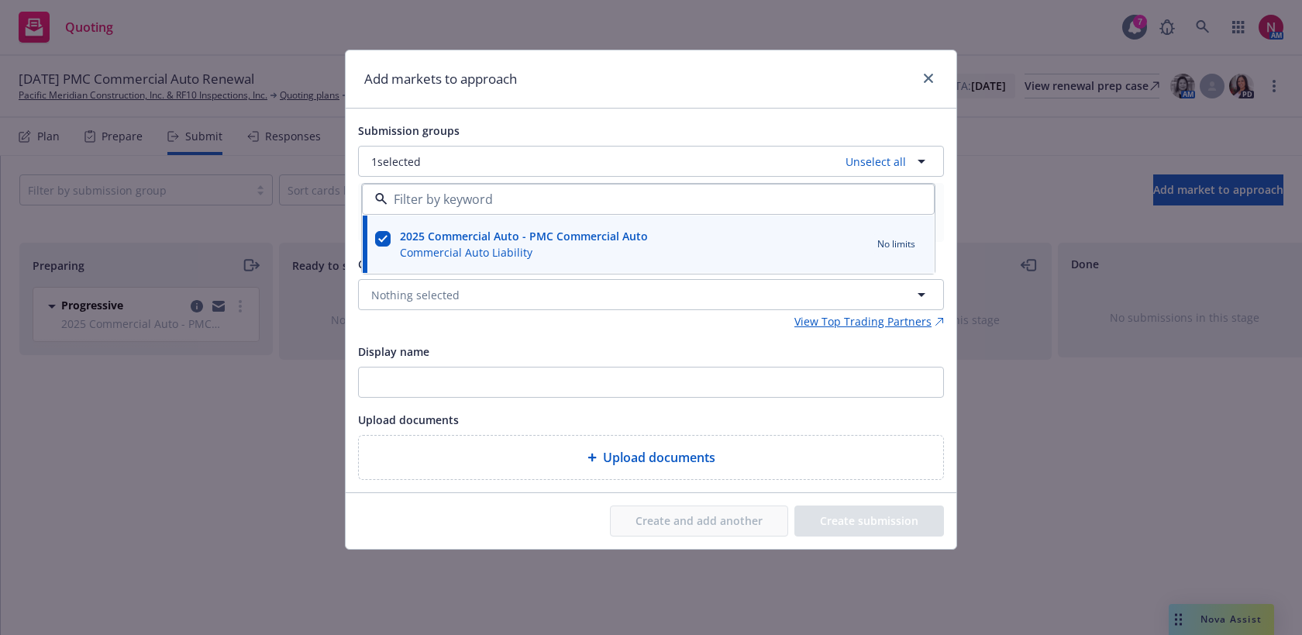
click at [580, 112] on div "Submission groups 1 selected Unselect all 2025 Commercial Auto - PMC Commercial…" at bounding box center [651, 300] width 611 height 384
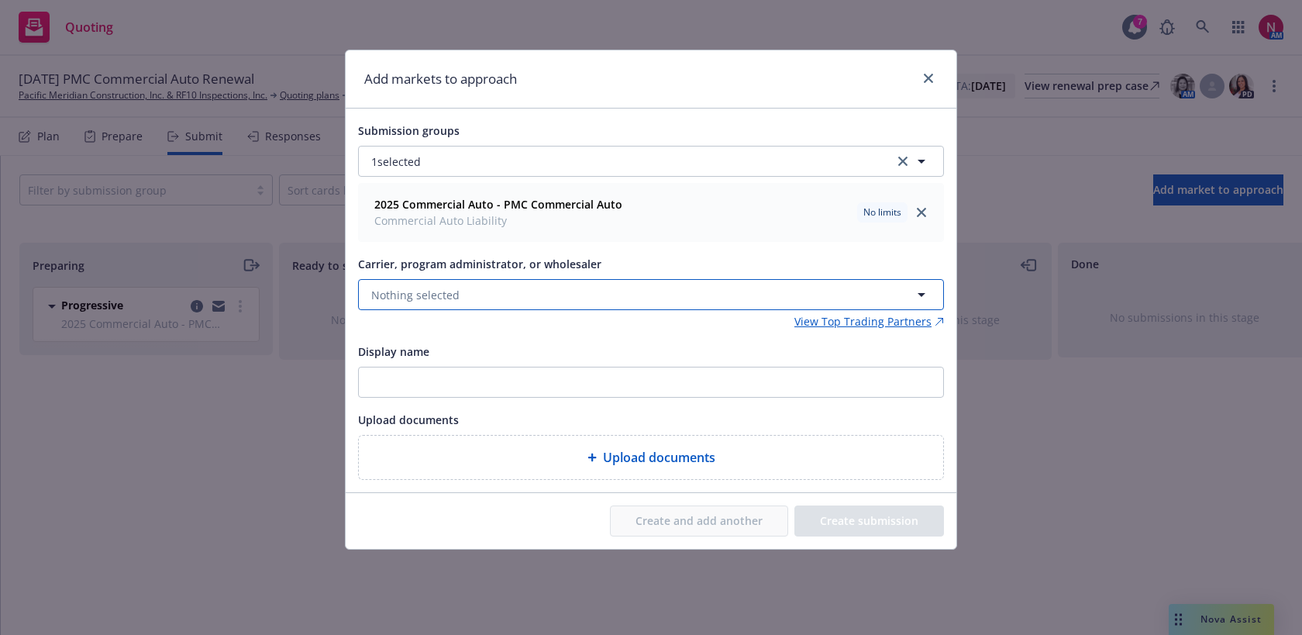
click at [526, 298] on button "Nothing selected" at bounding box center [651, 294] width 586 height 31
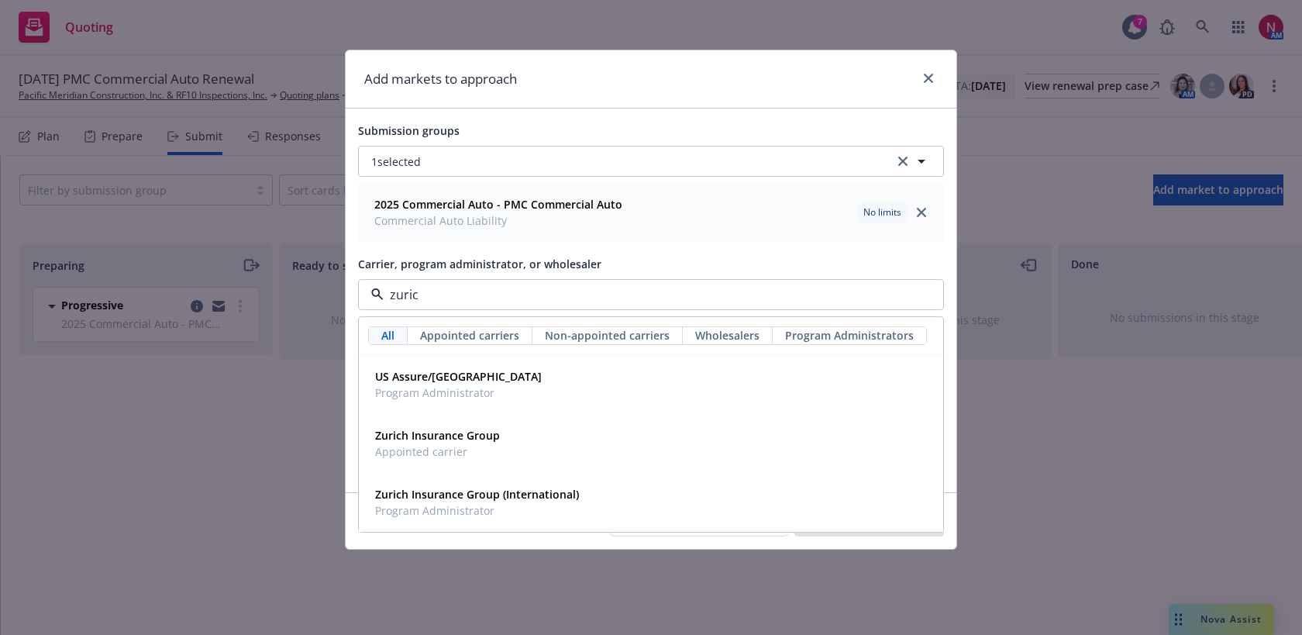
type input "zurich"
click at [531, 446] on div "Zurich Insurance Group Appointed carrier" at bounding box center [651, 443] width 564 height 39
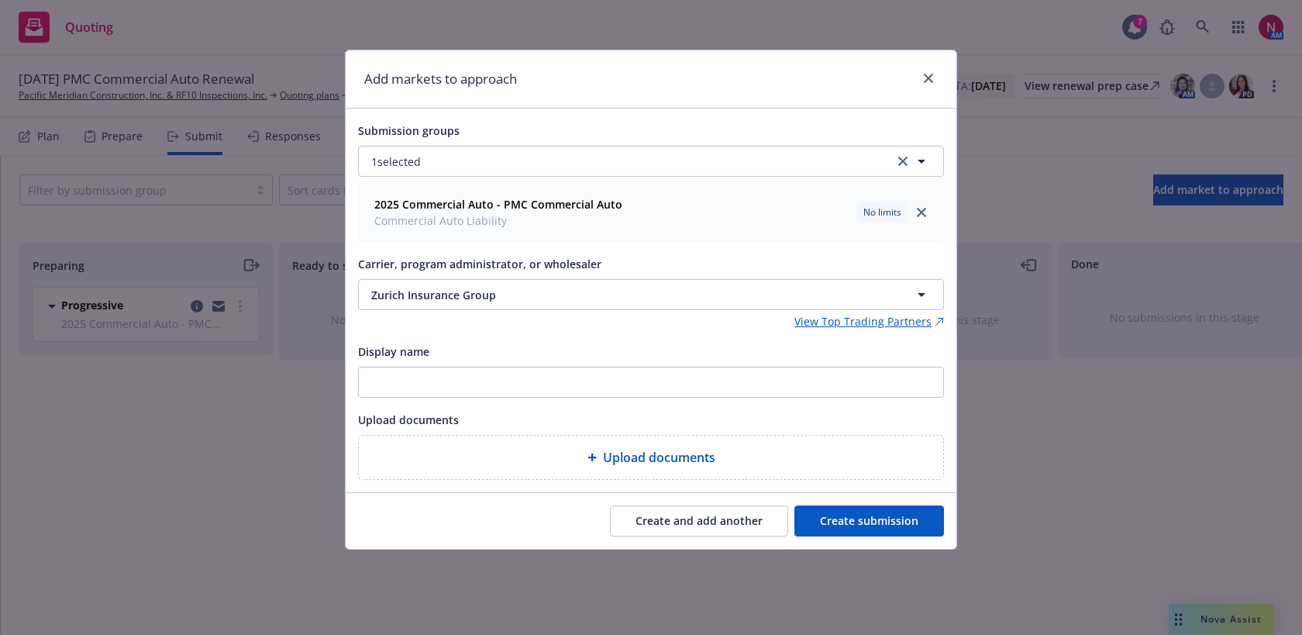
click at [845, 514] on button "Create submission" at bounding box center [869, 520] width 150 height 31
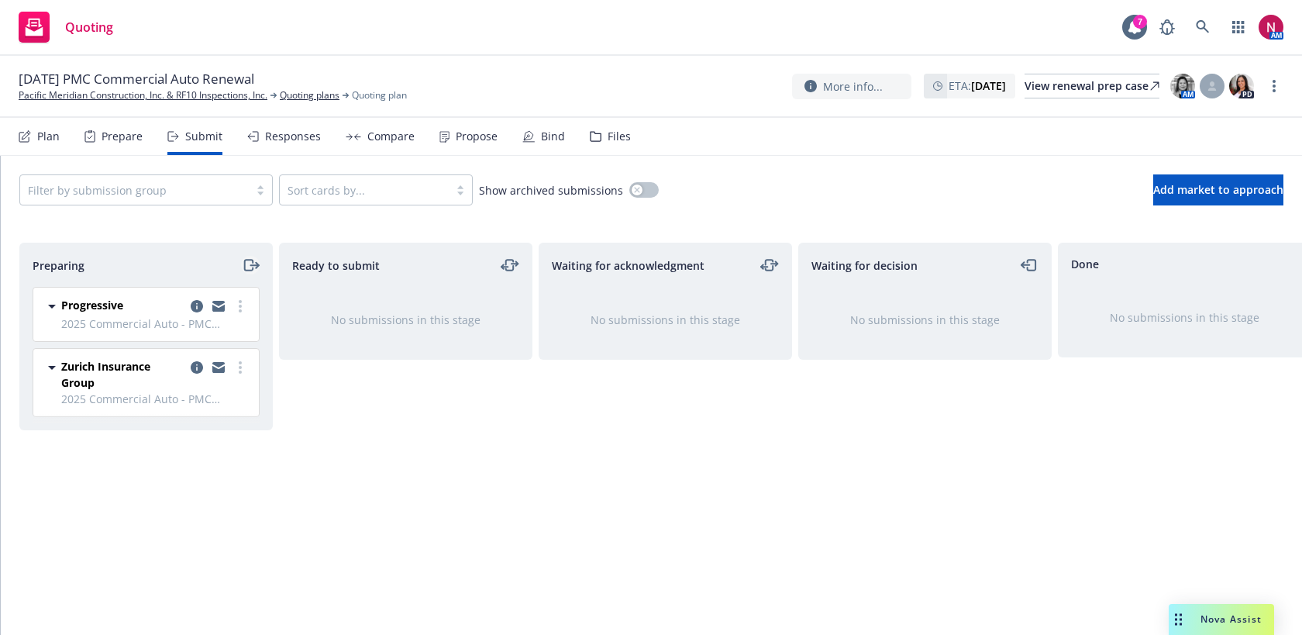
click at [248, 266] on icon "moveRight" at bounding box center [251, 265] width 18 height 19
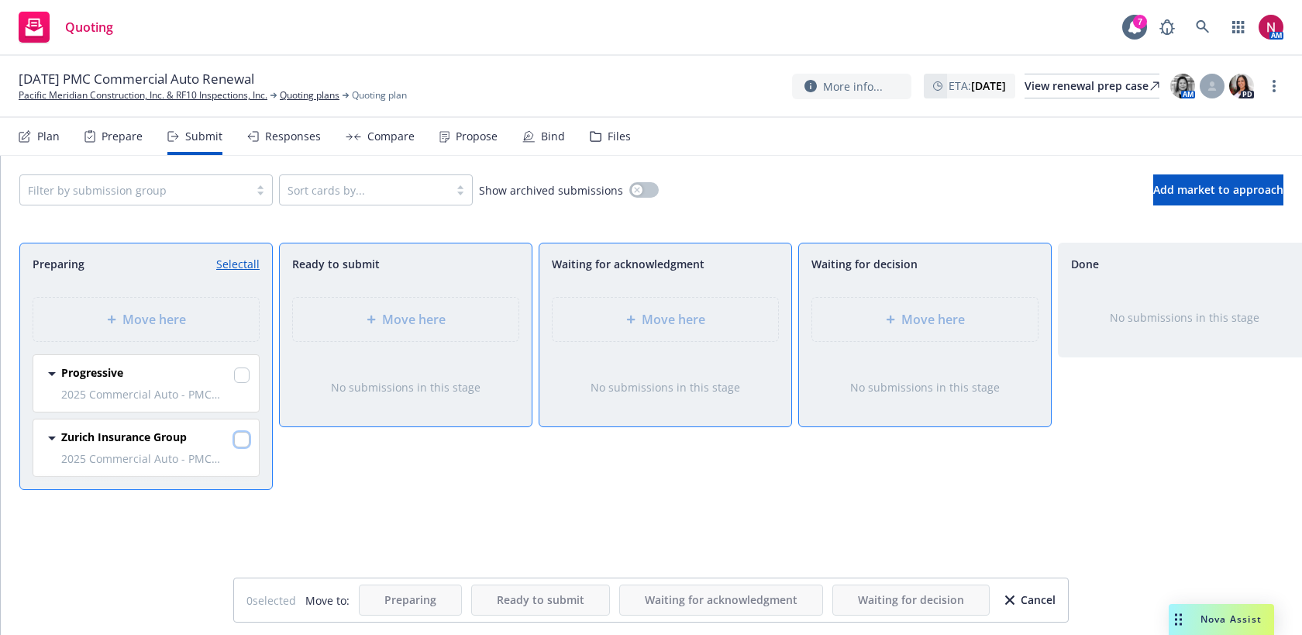
click at [245, 436] on input "checkbox" at bounding box center [241, 439] width 15 height 15
checkbox input "true"
click at [850, 331] on div "Move here" at bounding box center [924, 319] width 225 height 43
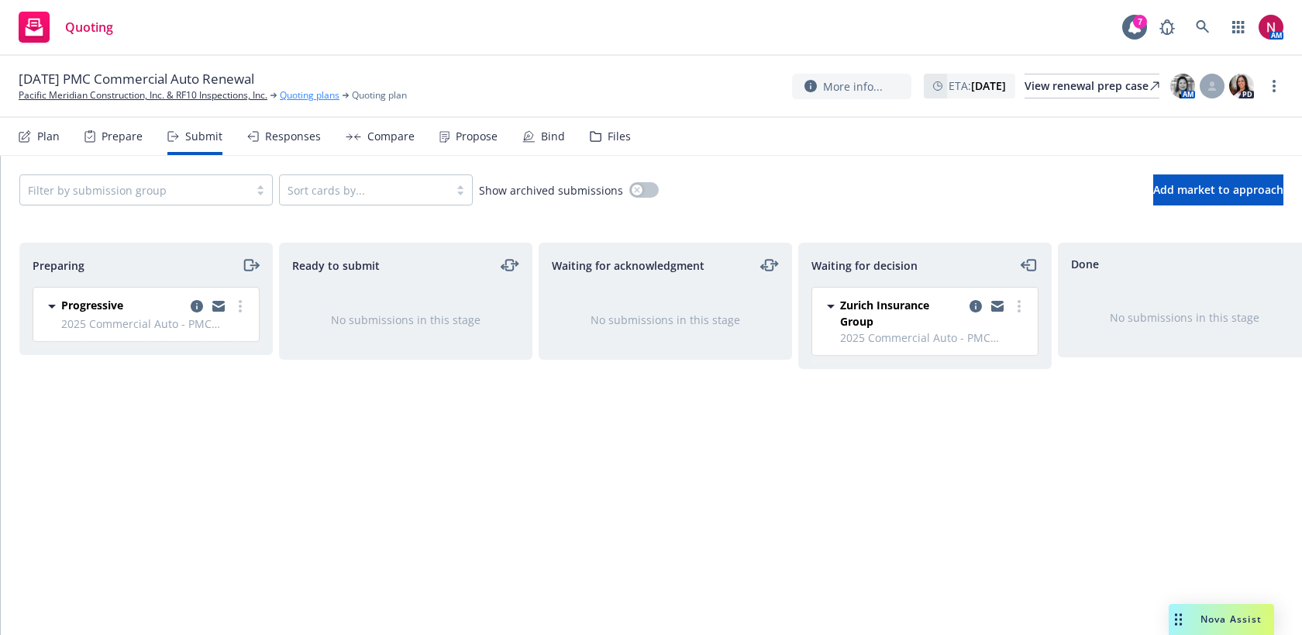
click at [314, 94] on link "Quoting plans" at bounding box center [310, 95] width 60 height 14
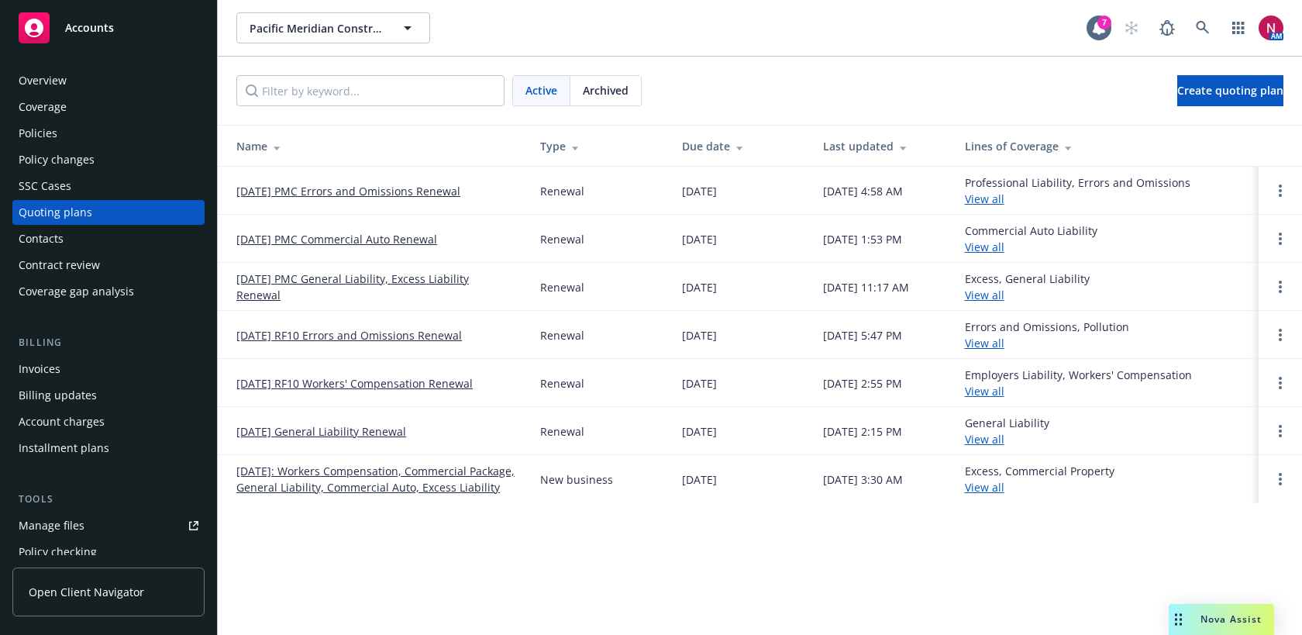
click at [308, 277] on link "[DATE] PMC General Liability, Excess Liability Renewal" at bounding box center [375, 286] width 279 height 33
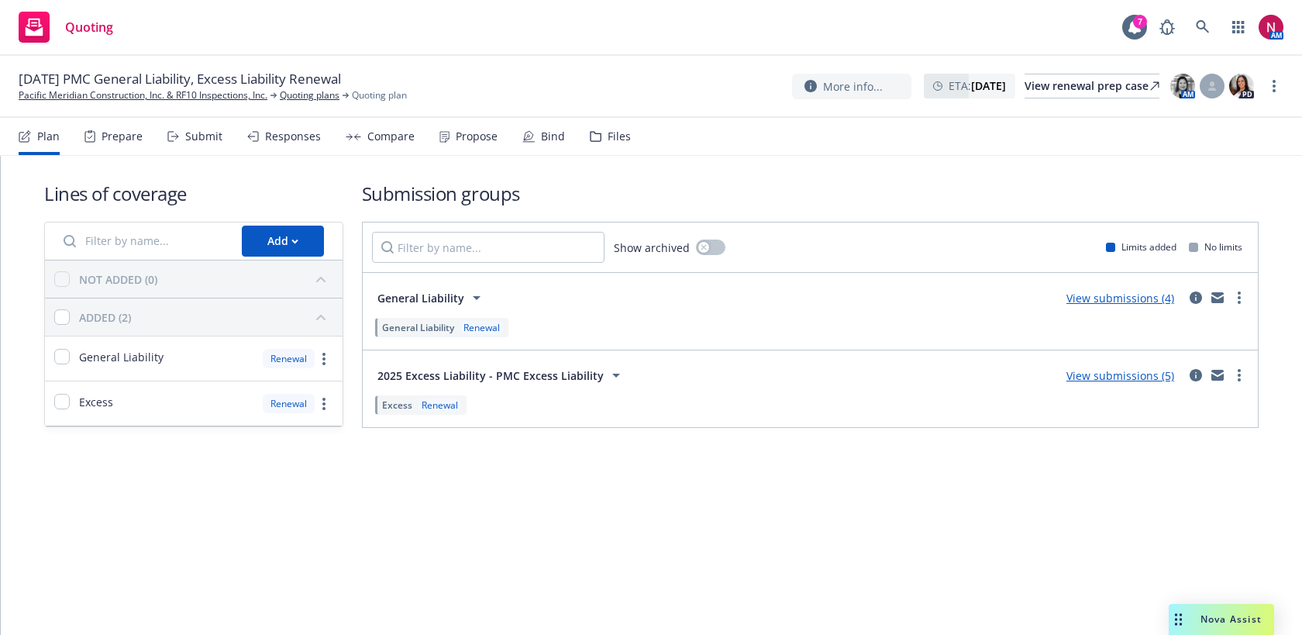
click at [209, 138] on div "Submit" at bounding box center [203, 136] width 37 height 12
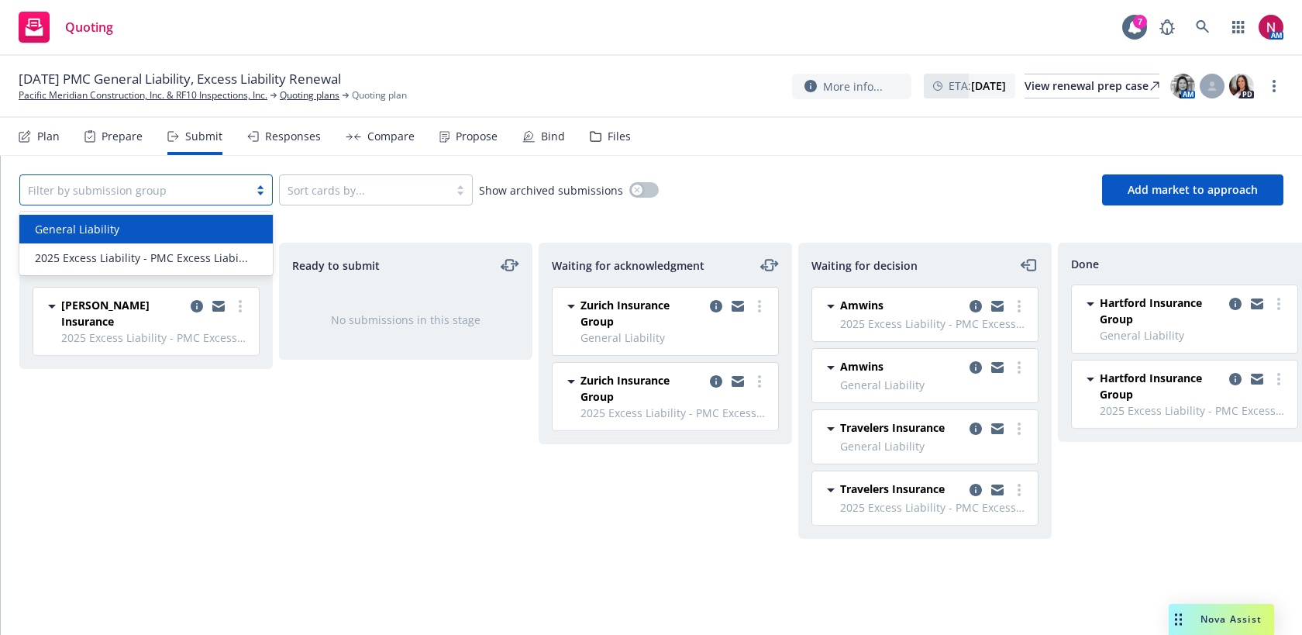
click at [206, 191] on div at bounding box center [134, 190] width 213 height 19
click at [181, 231] on div "General Liability" at bounding box center [146, 229] width 235 height 16
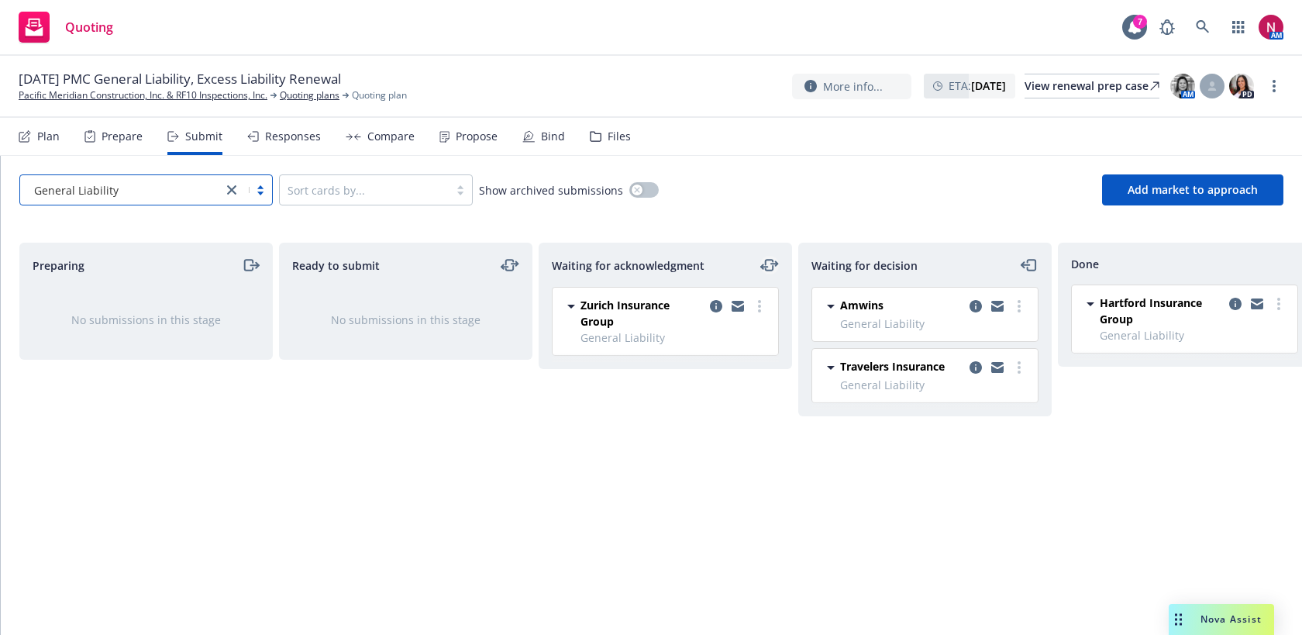
click at [768, 266] on icon "moveLeftRight" at bounding box center [769, 265] width 19 height 19
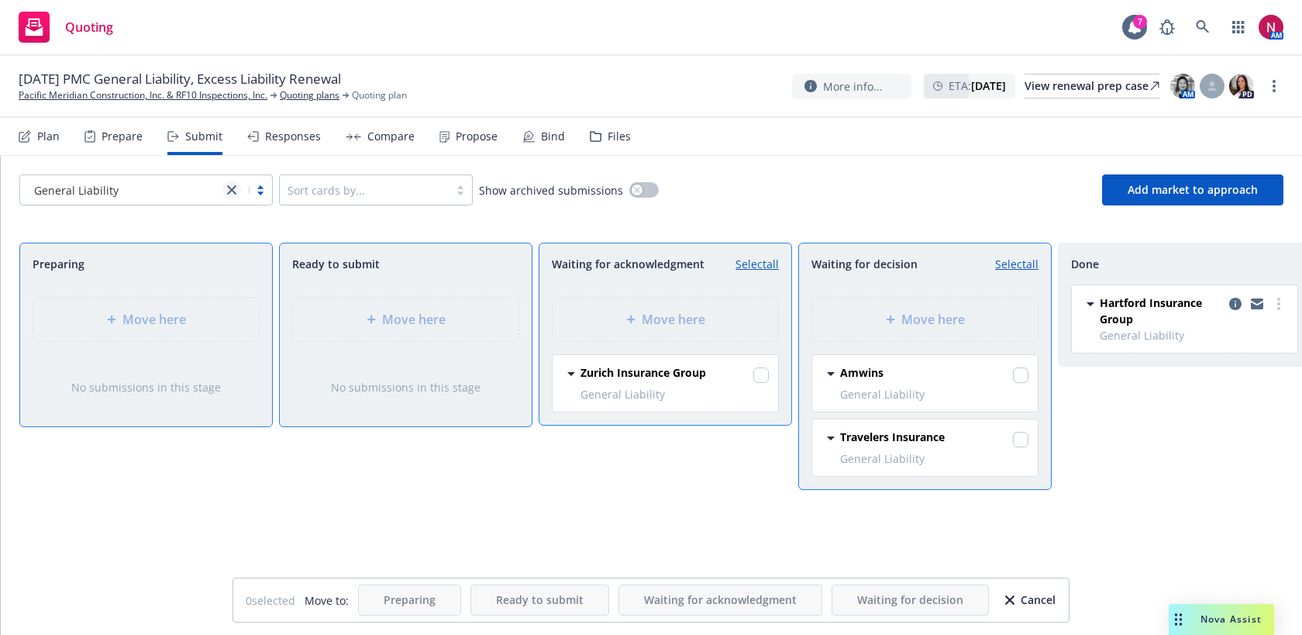
click at [228, 192] on icon "close" at bounding box center [231, 189] width 9 height 9
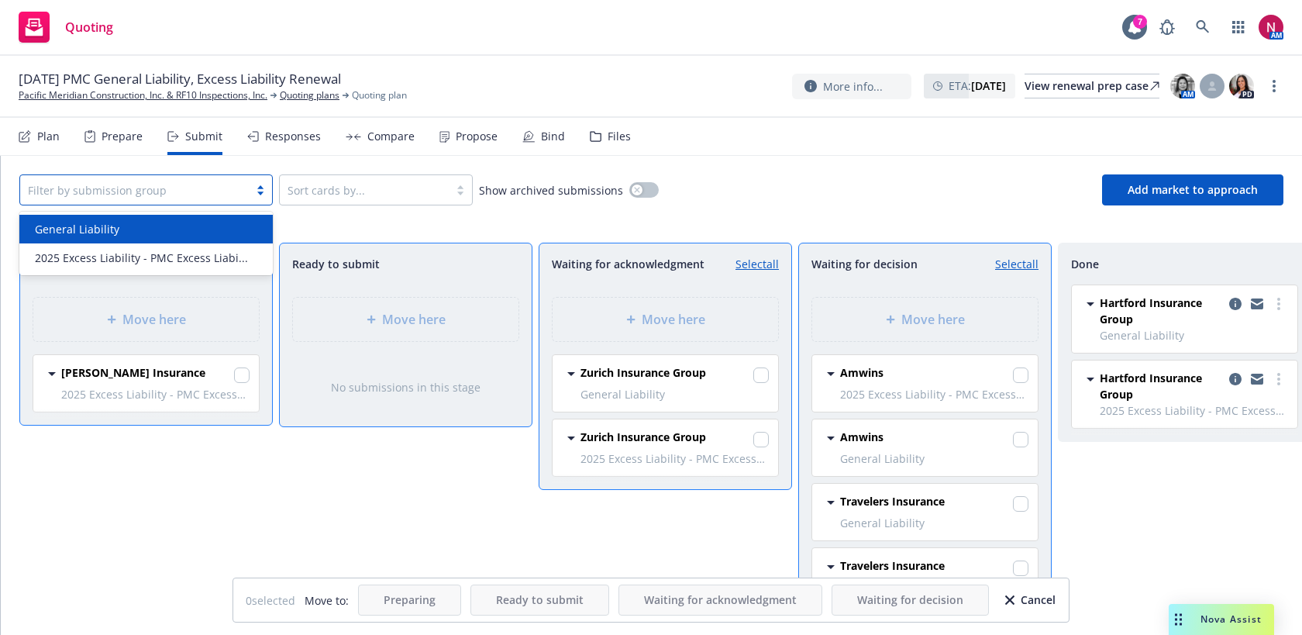
click at [806, 181] on div "All selected options have been cleared. option General Liability focused, 1 of …" at bounding box center [651, 189] width 1264 height 31
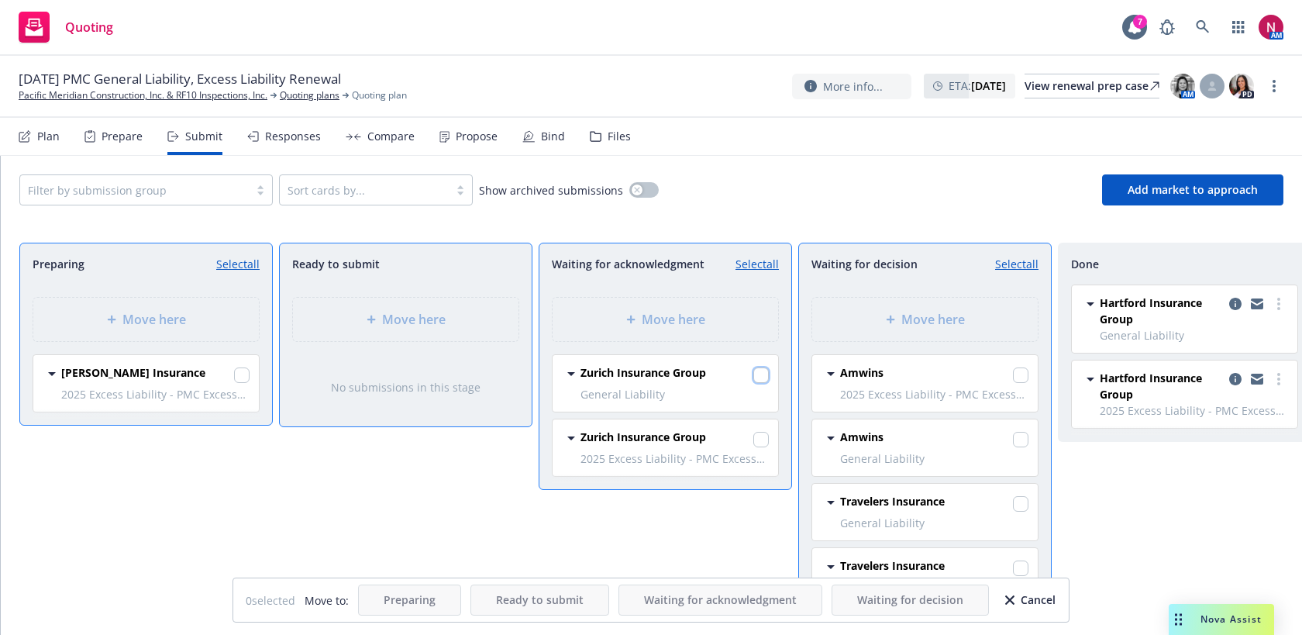
click at [761, 378] on input "checkbox" at bounding box center [760, 374] width 15 height 15
checkbox input "true"
click at [760, 450] on span "2025 Excess Liability - PMC Excess Liability" at bounding box center [674, 458] width 188 height 16
click at [766, 443] on input "checkbox" at bounding box center [760, 439] width 15 height 15
checkbox input "true"
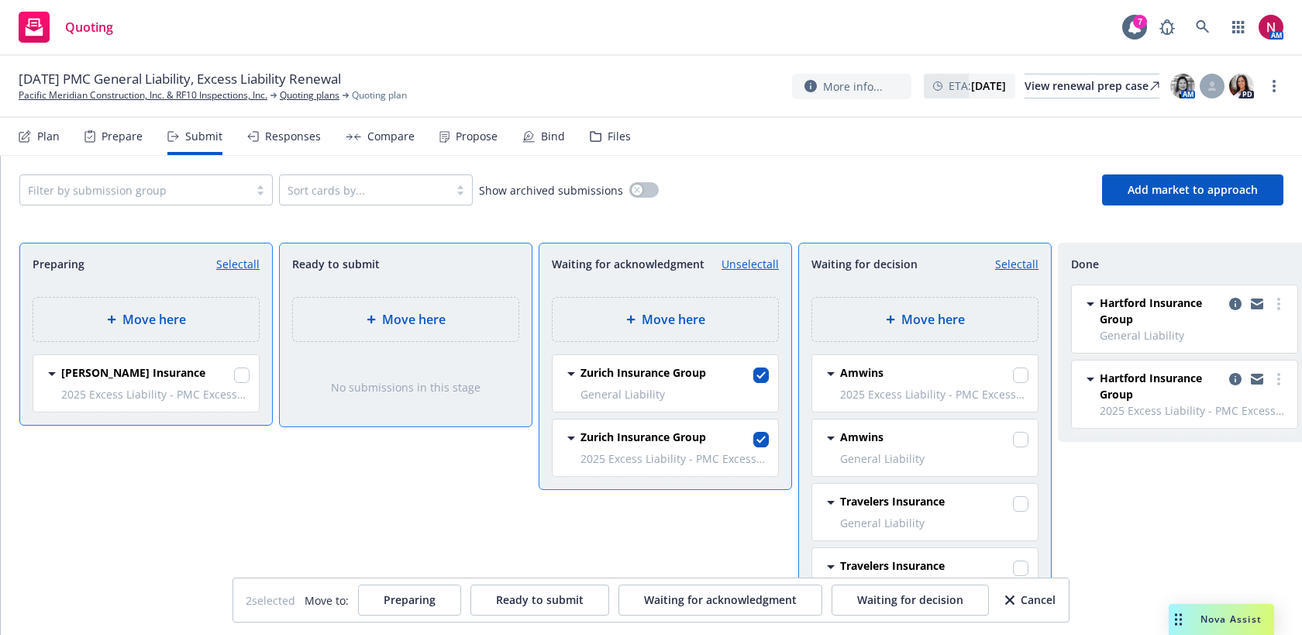
click at [907, 305] on div "Move here" at bounding box center [924, 319] width 225 height 43
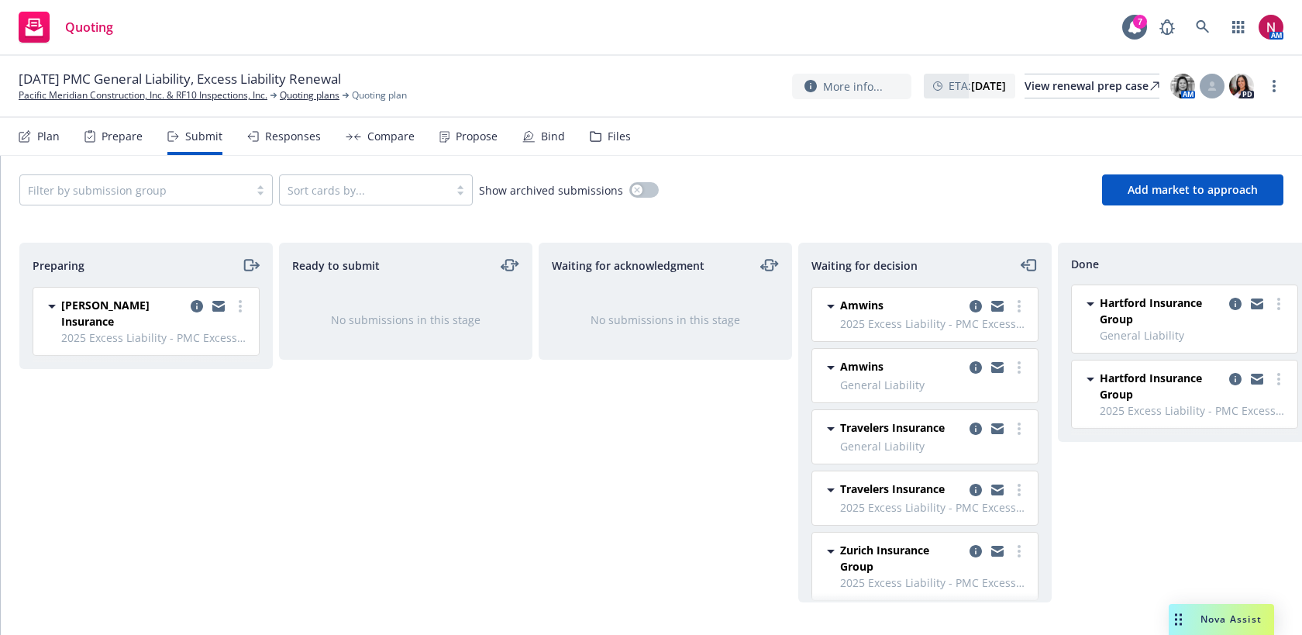
scroll to position [87, 0]
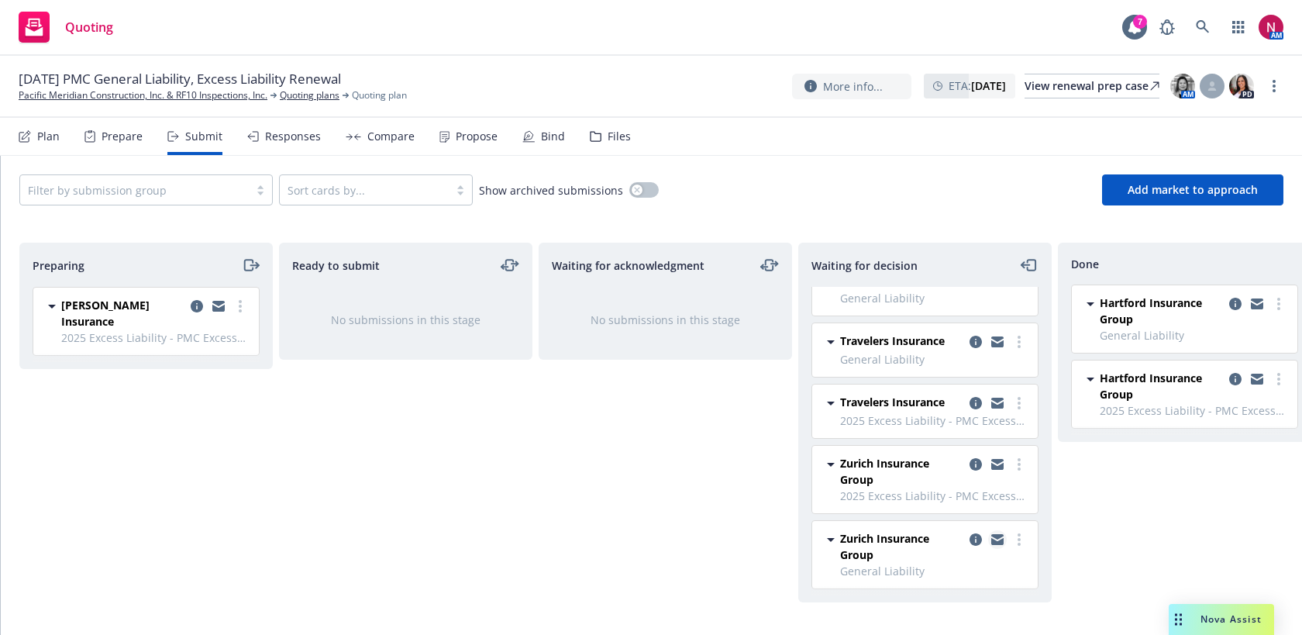
click at [996, 539] on icon "copy logging email" at bounding box center [997, 539] width 12 height 11
